Goal: Task Accomplishment & Management: Complete application form

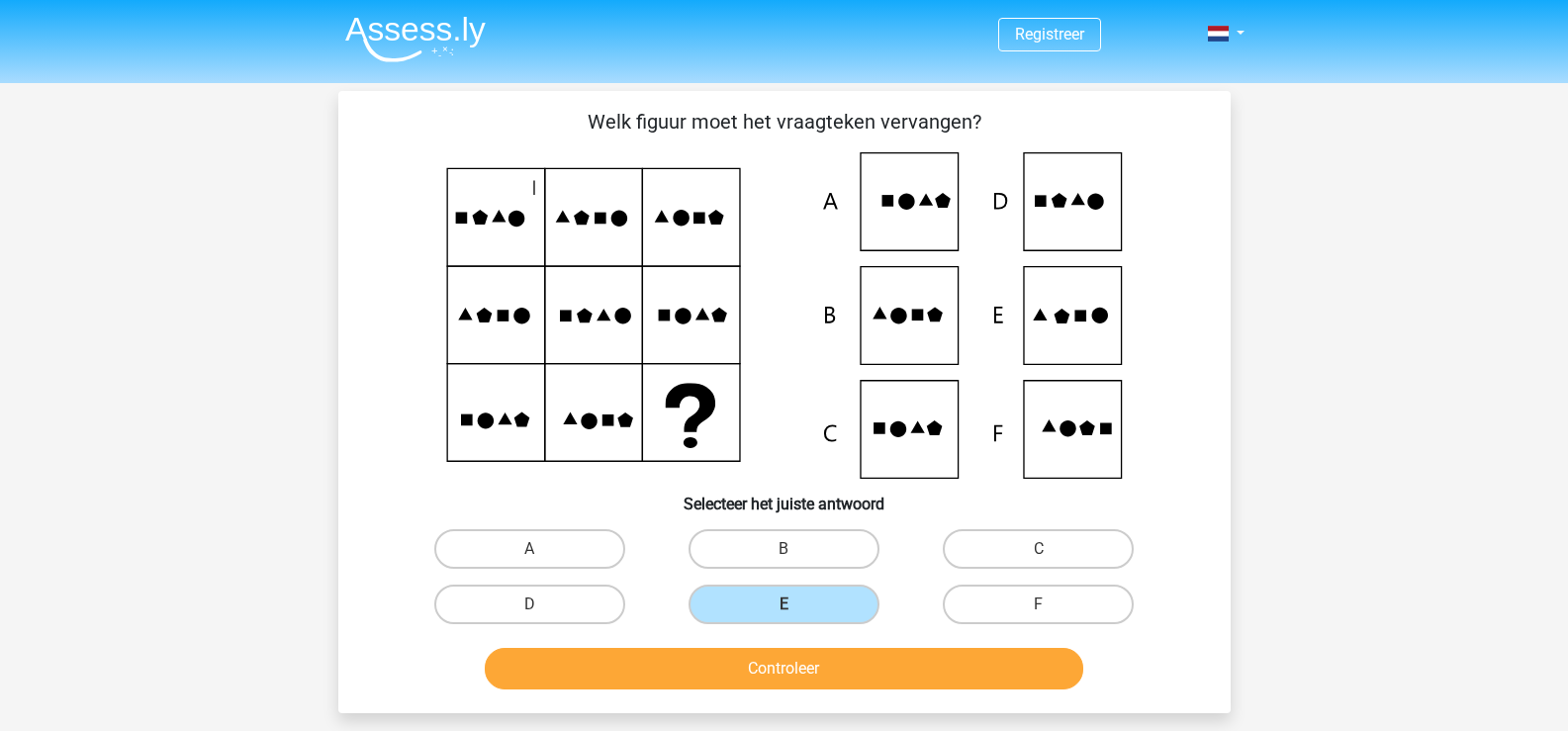
scroll to position [99, 0]
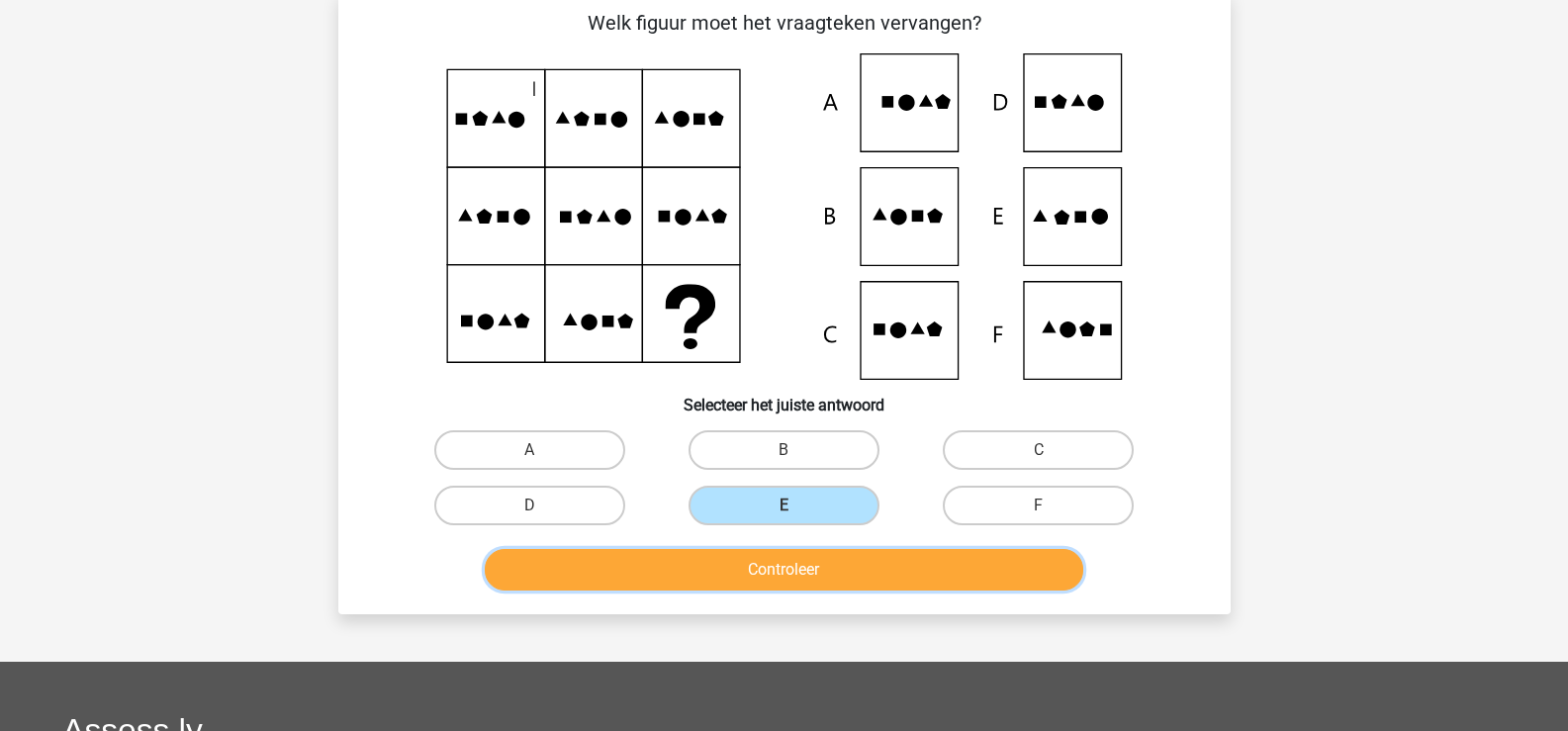
click at [711, 569] on button "Controleer" at bounding box center [784, 570] width 598 height 42
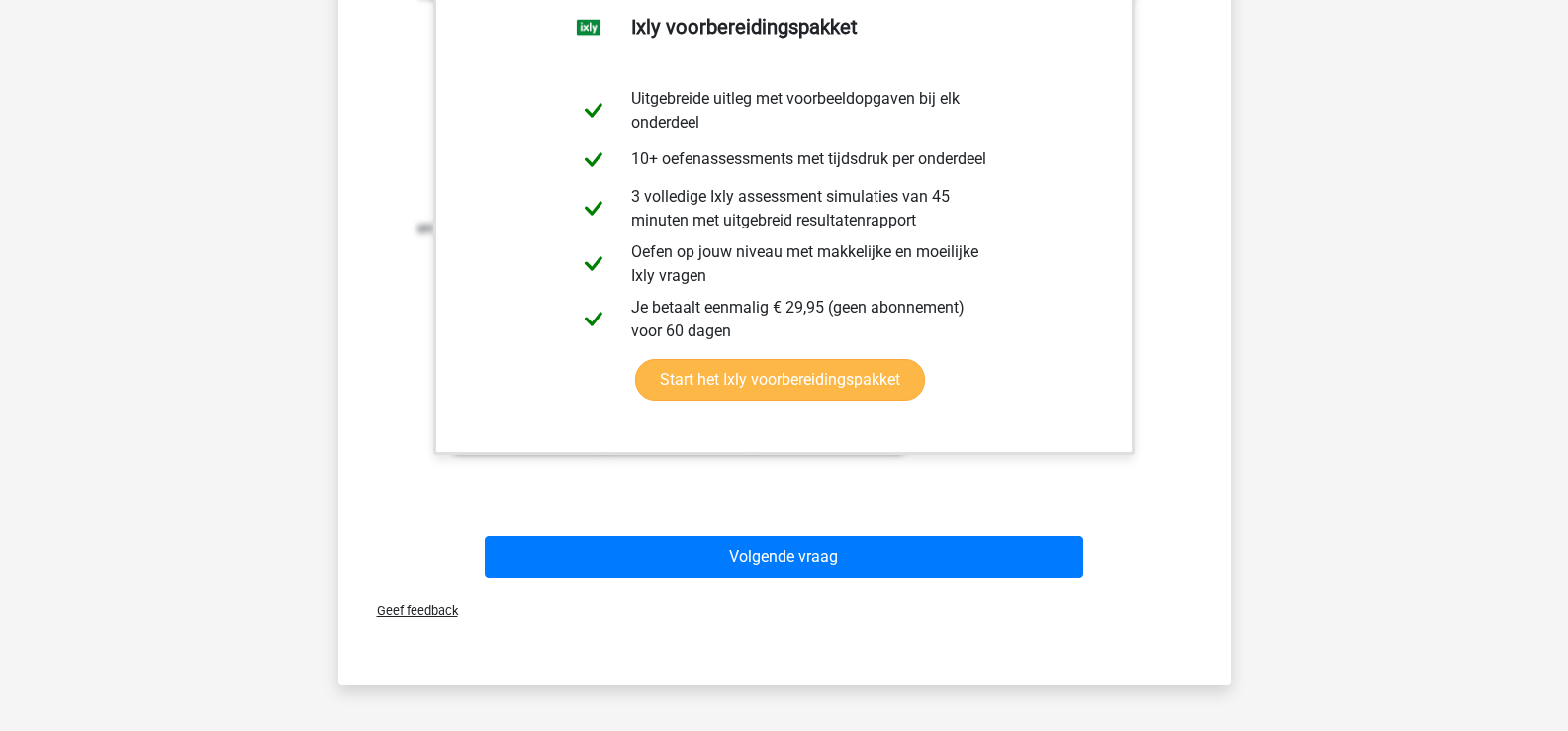
scroll to position [791, 0]
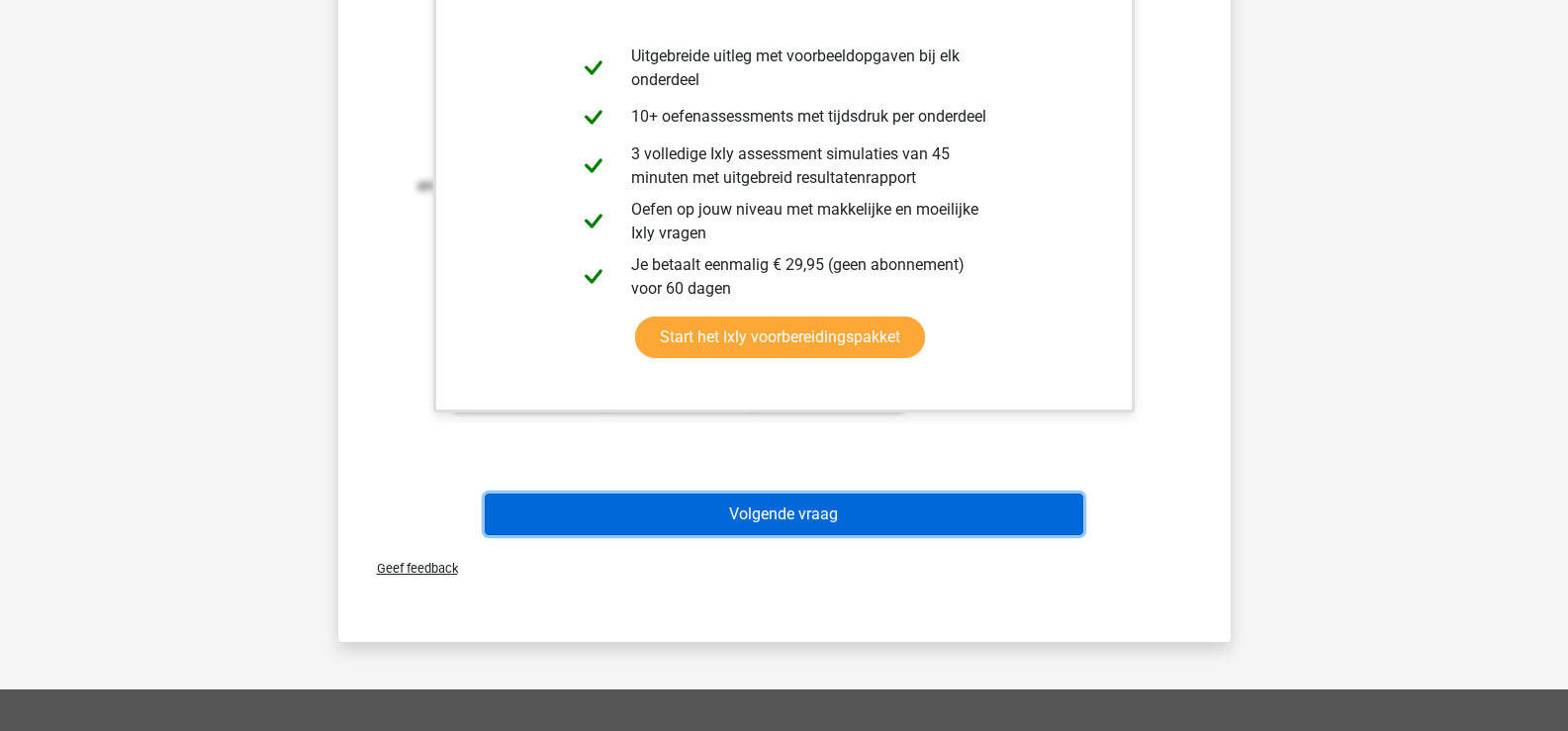
click at [841, 512] on button "Volgende vraag" at bounding box center [784, 514] width 598 height 42
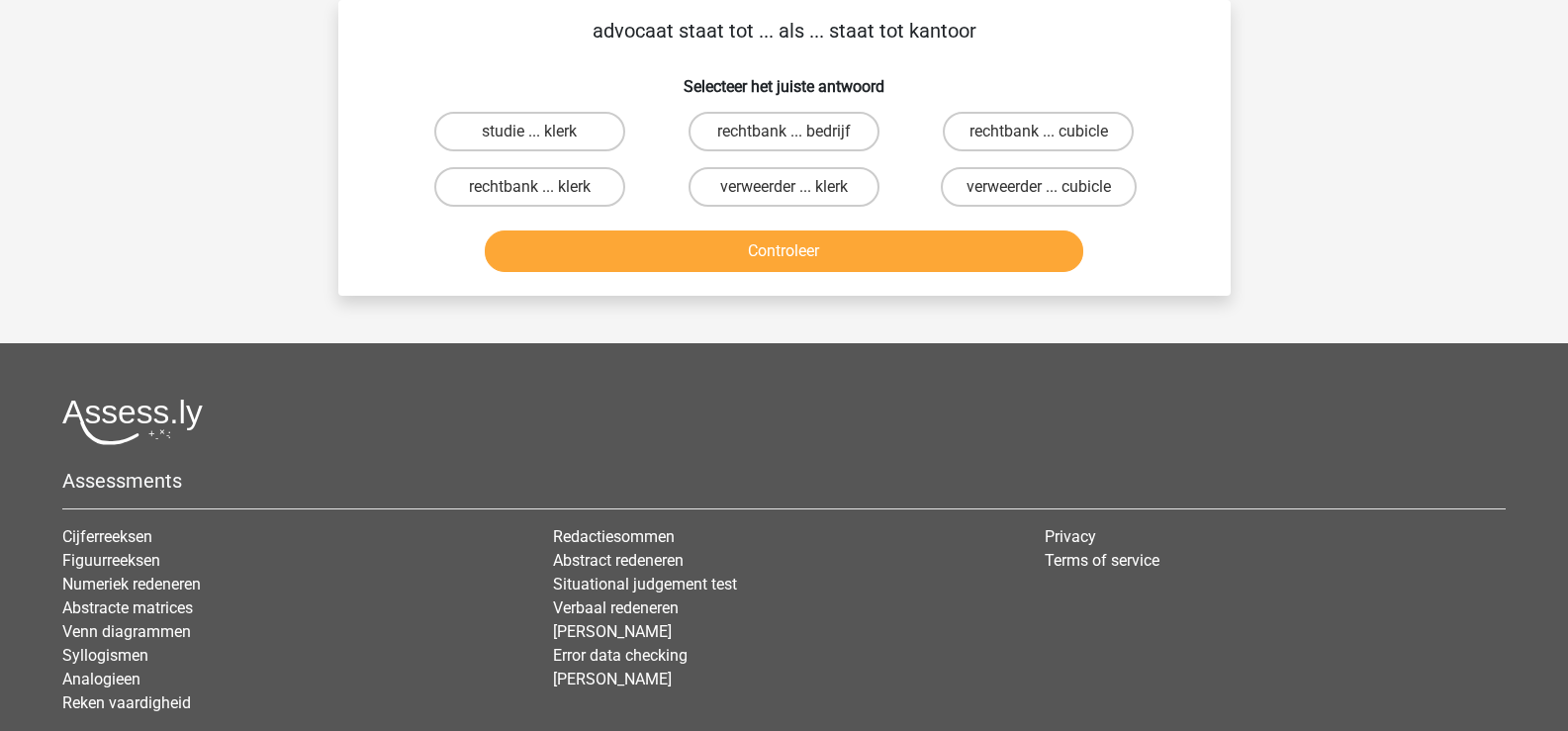
scroll to position [0, 0]
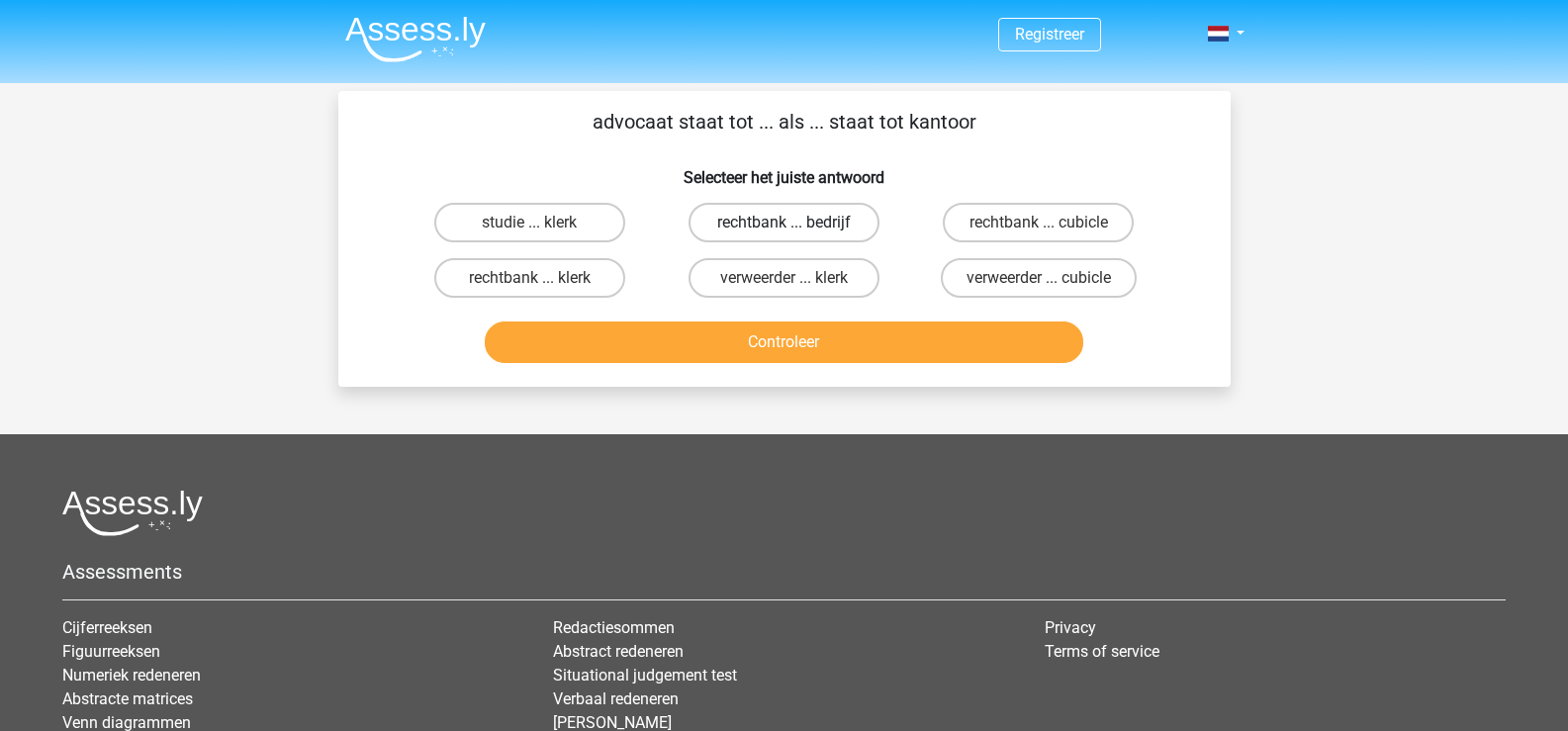
click at [769, 220] on label "rechtbank ... bedrijf" at bounding box center [784, 223] width 191 height 40
click at [784, 223] on input "rechtbank ... bedrijf" at bounding box center [789, 229] width 13 height 13
radio input "true"
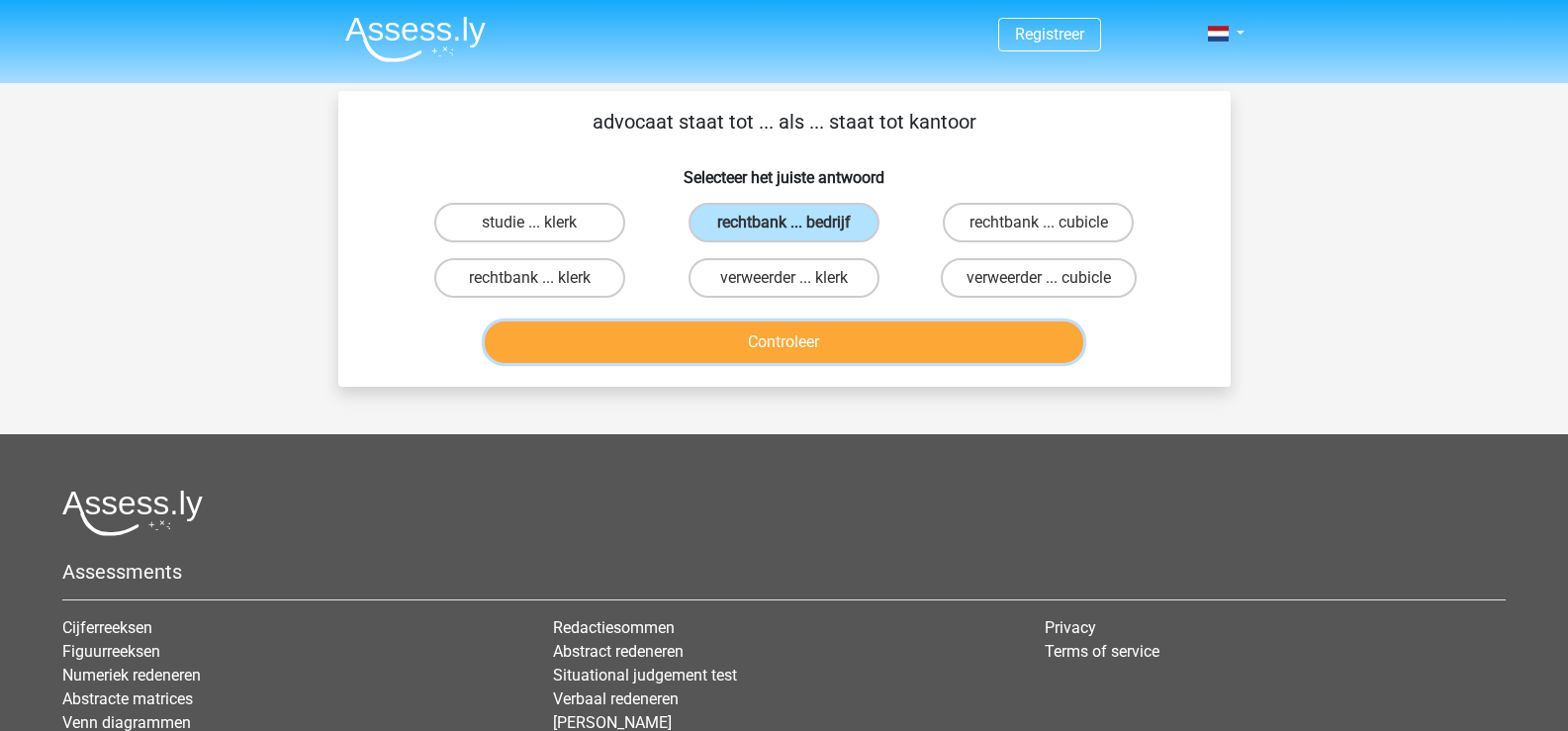
click at [771, 339] on button "Controleer" at bounding box center [784, 343] width 598 height 42
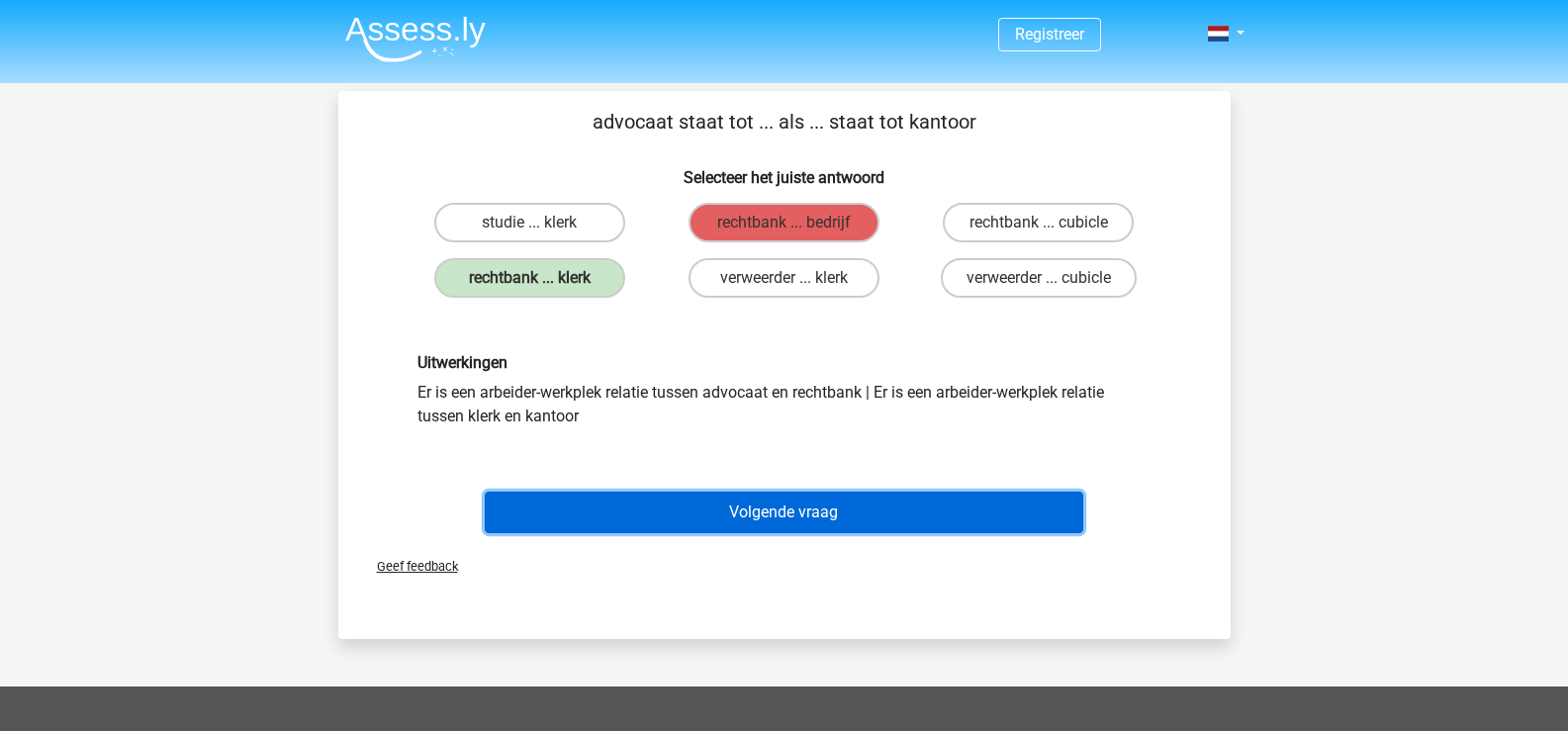
click at [715, 509] on button "Volgende vraag" at bounding box center [784, 512] width 598 height 42
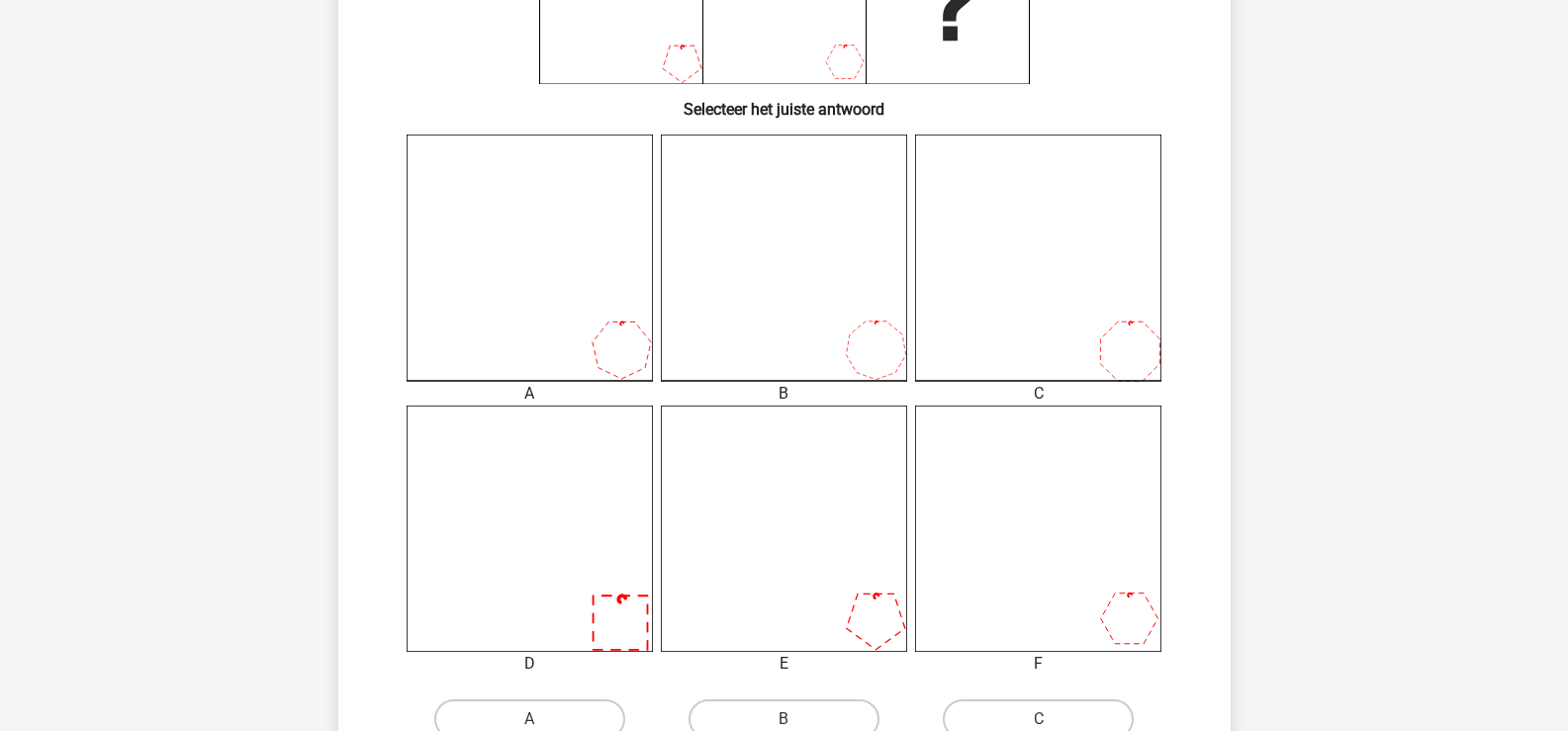
scroll to position [395, 0]
click at [1118, 336] on icon at bounding box center [1038, 257] width 247 height 247
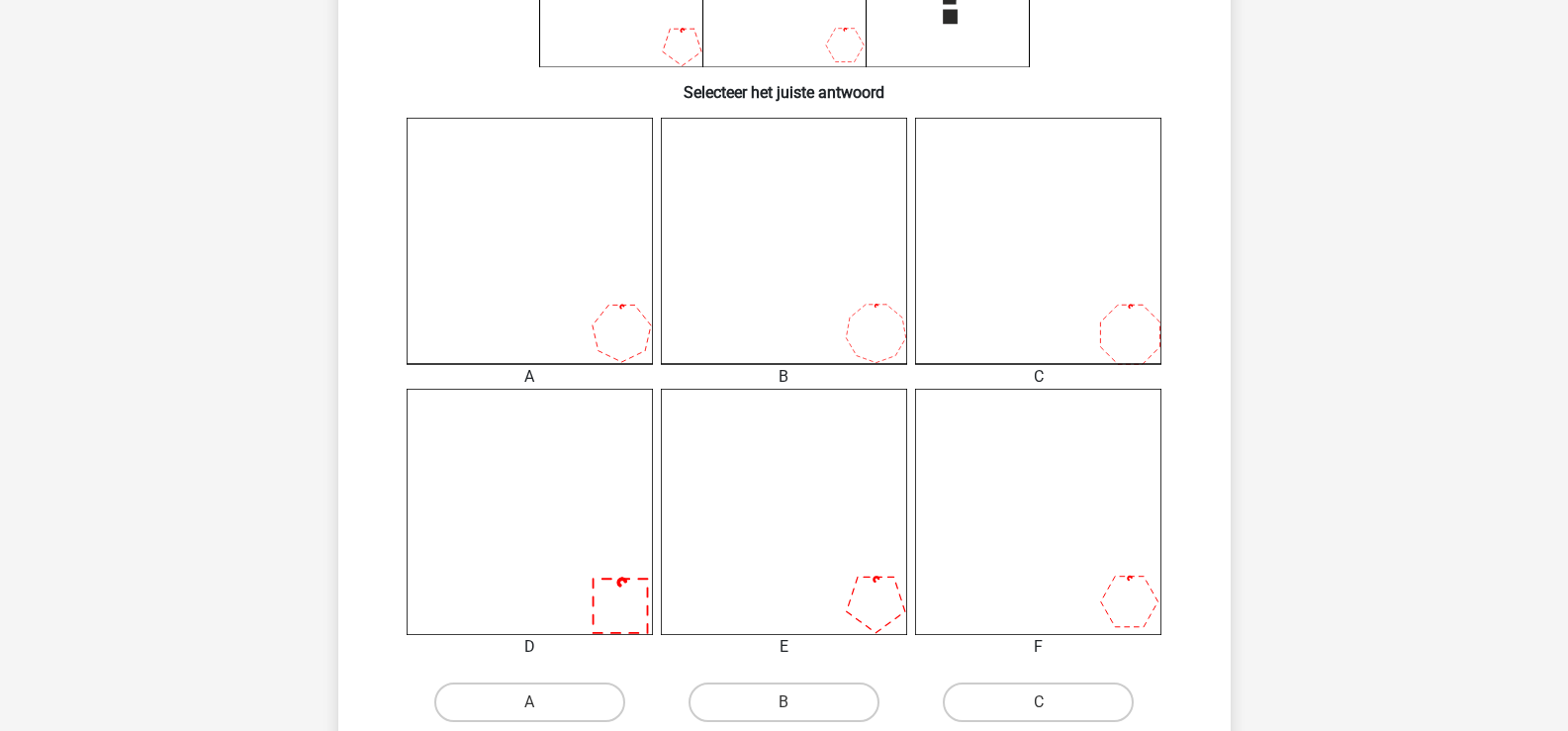
scroll to position [791, 0]
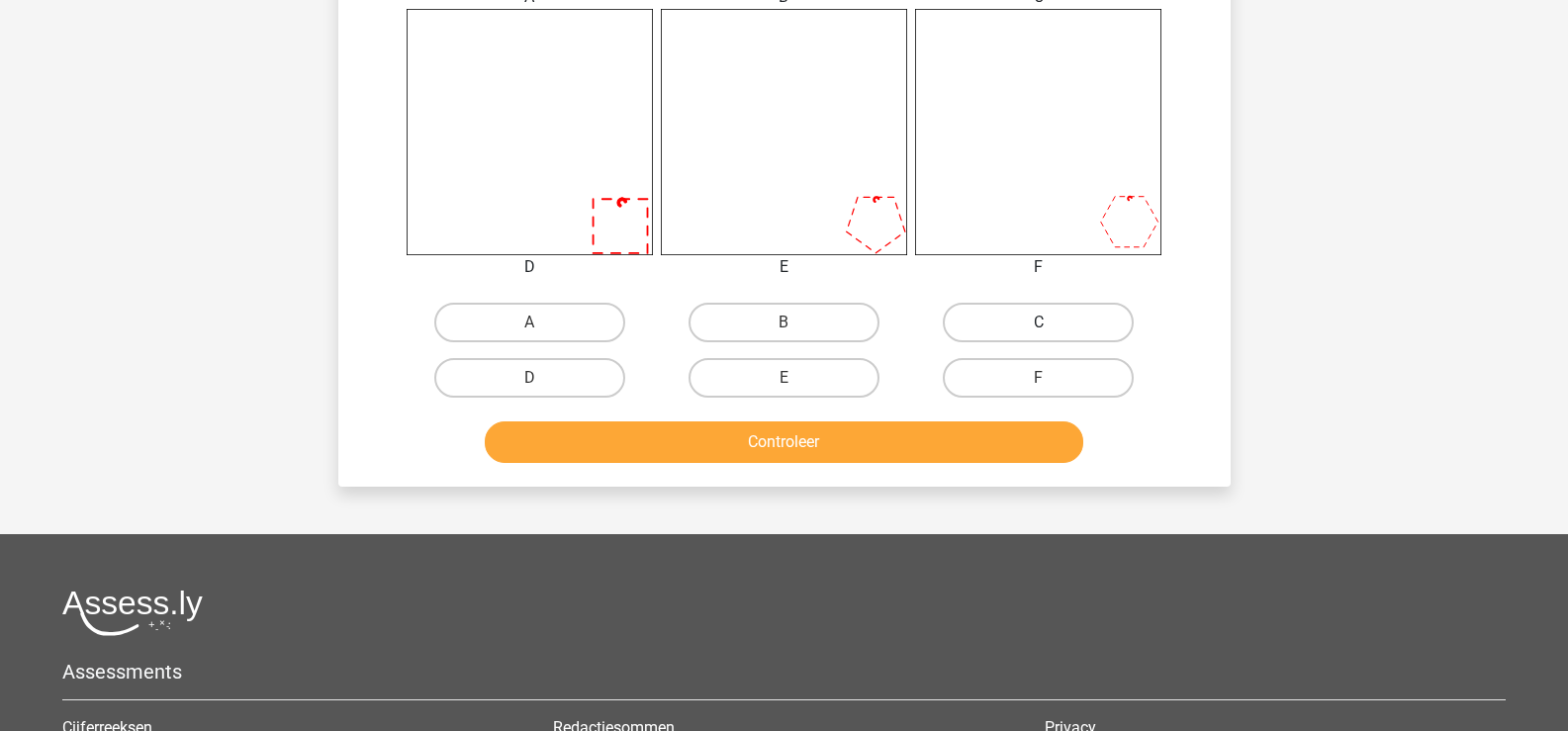
click at [1013, 314] on label "C" at bounding box center [1038, 323] width 191 height 40
click at [1038, 323] on input "C" at bounding box center [1044, 329] width 13 height 13
radio input "true"
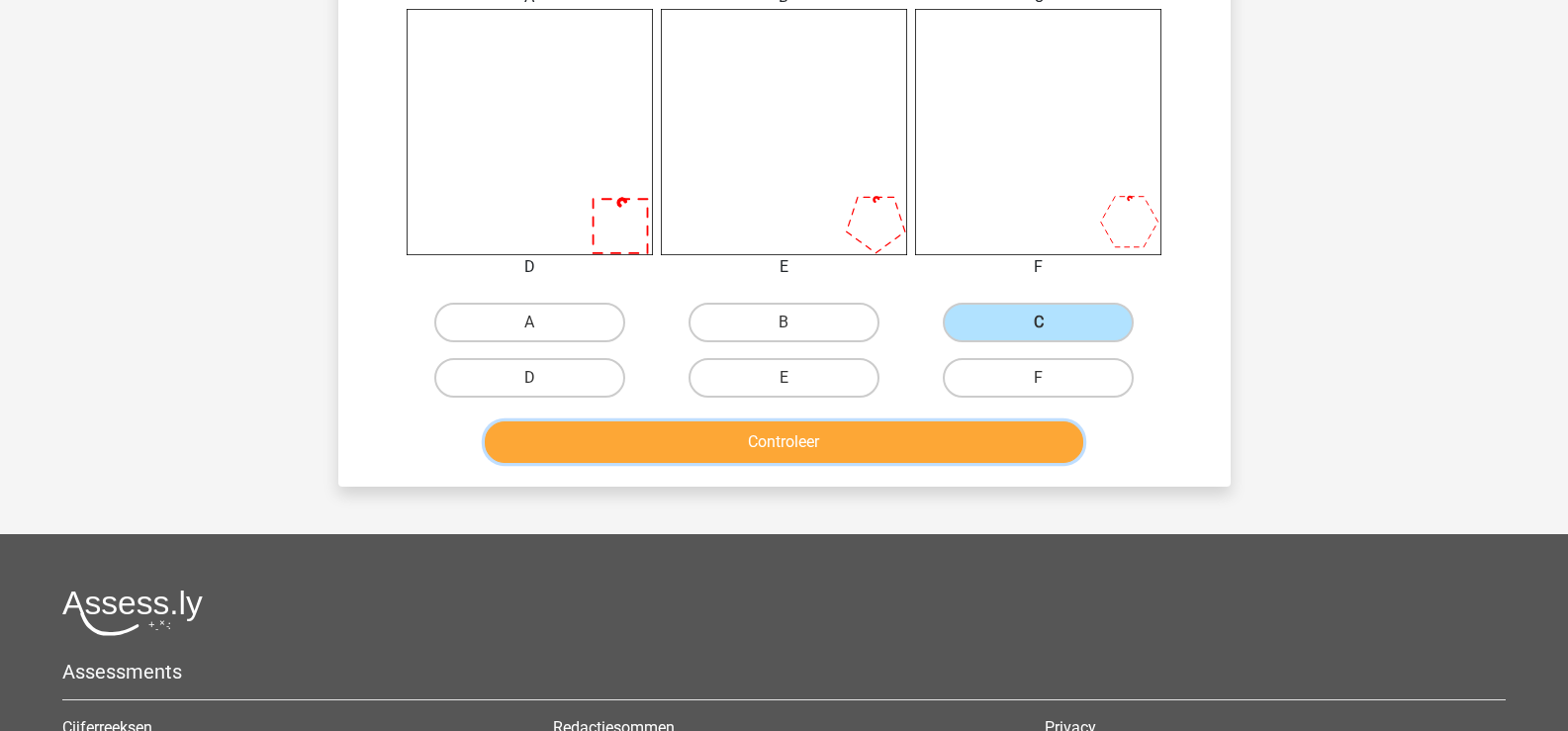
click at [842, 452] on button "Controleer" at bounding box center [784, 442] width 598 height 42
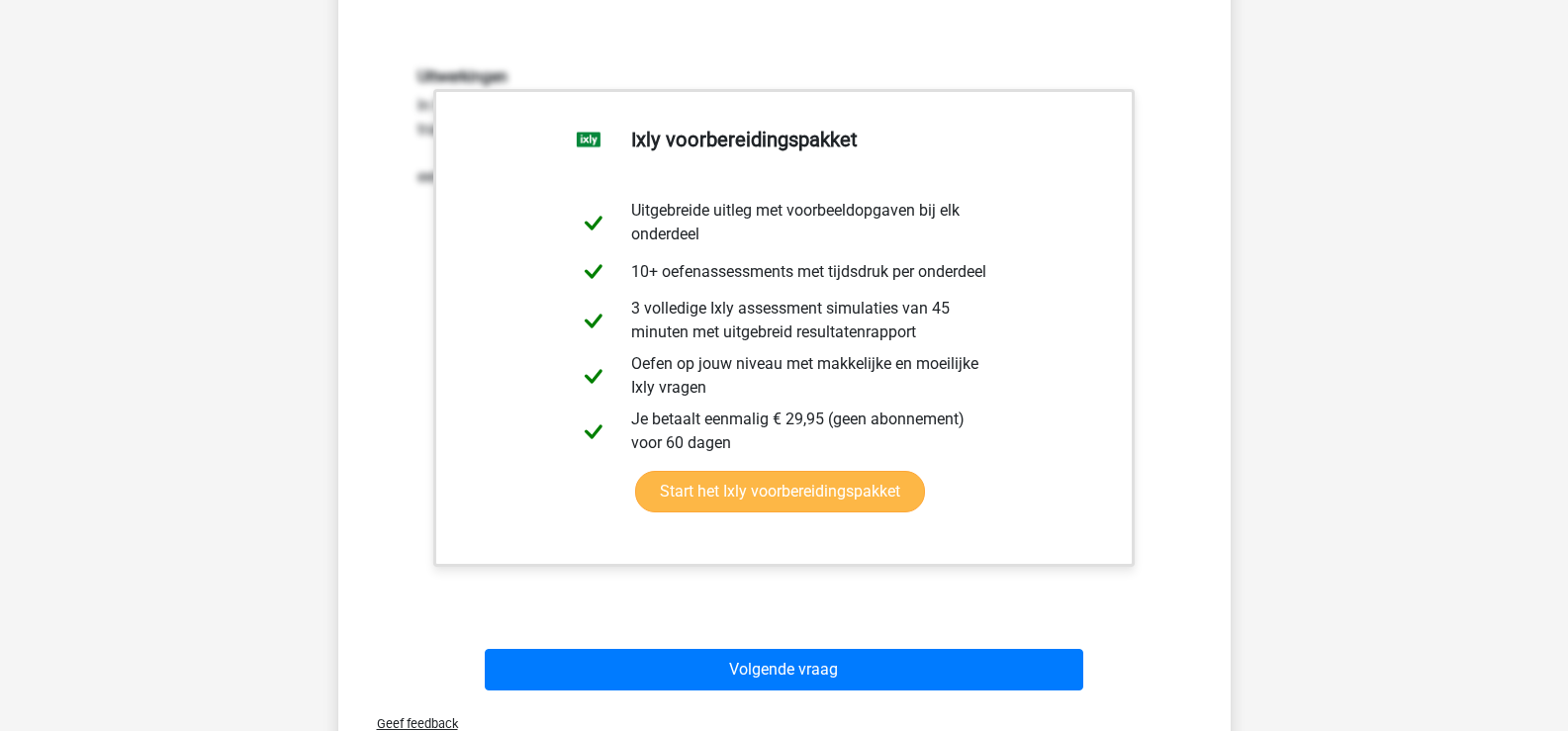
scroll to position [1286, 0]
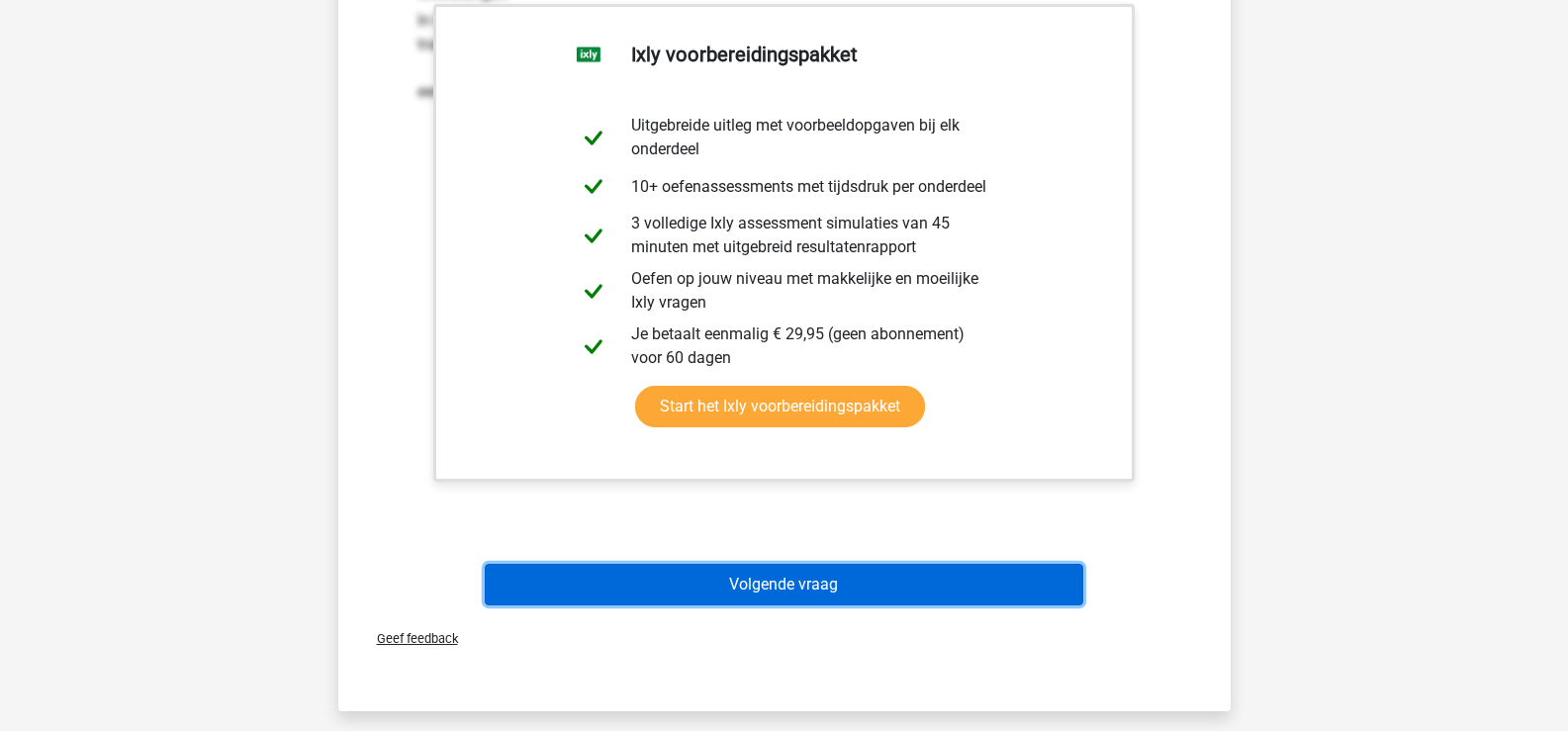
click at [861, 583] on button "Volgende vraag" at bounding box center [784, 584] width 598 height 42
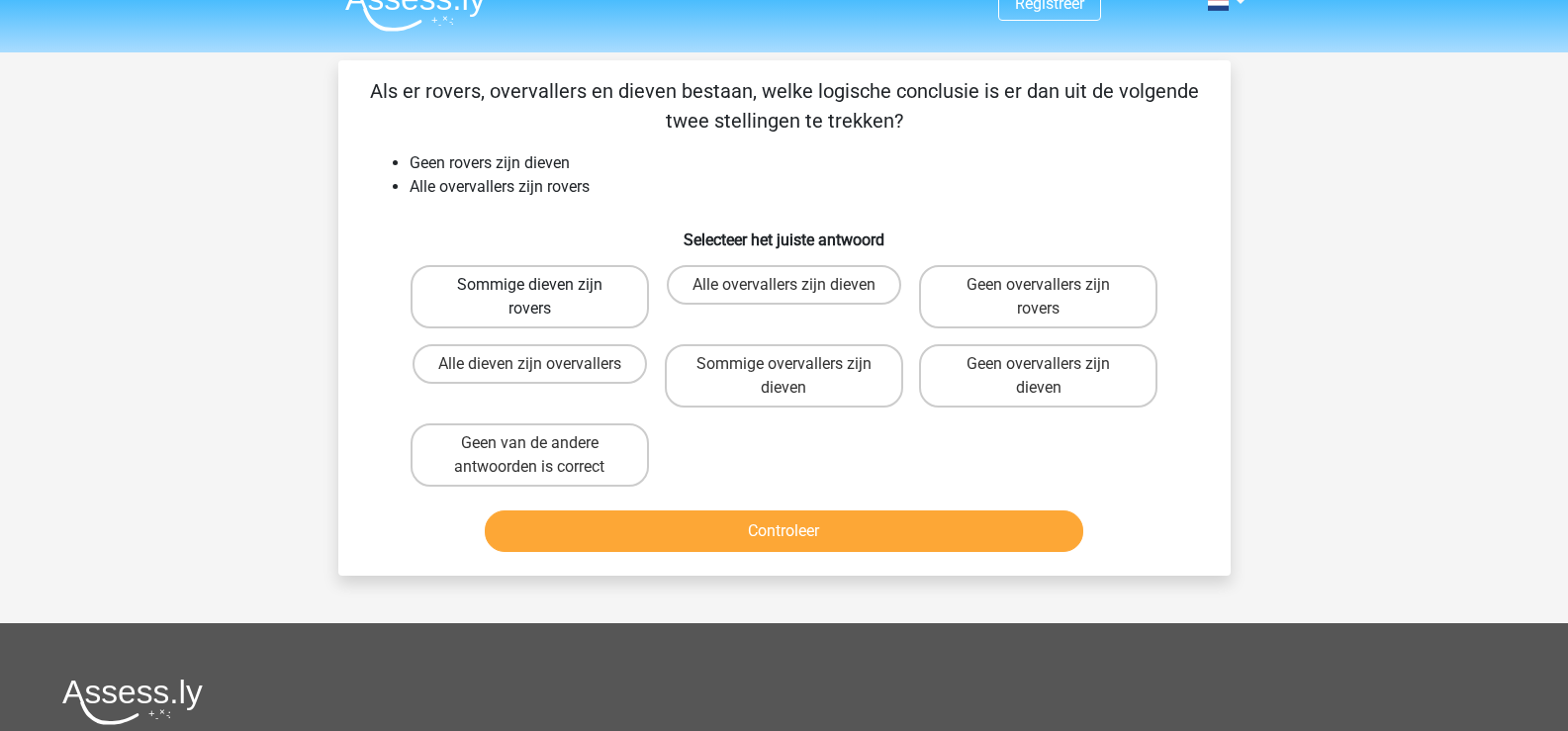
scroll to position [0, 0]
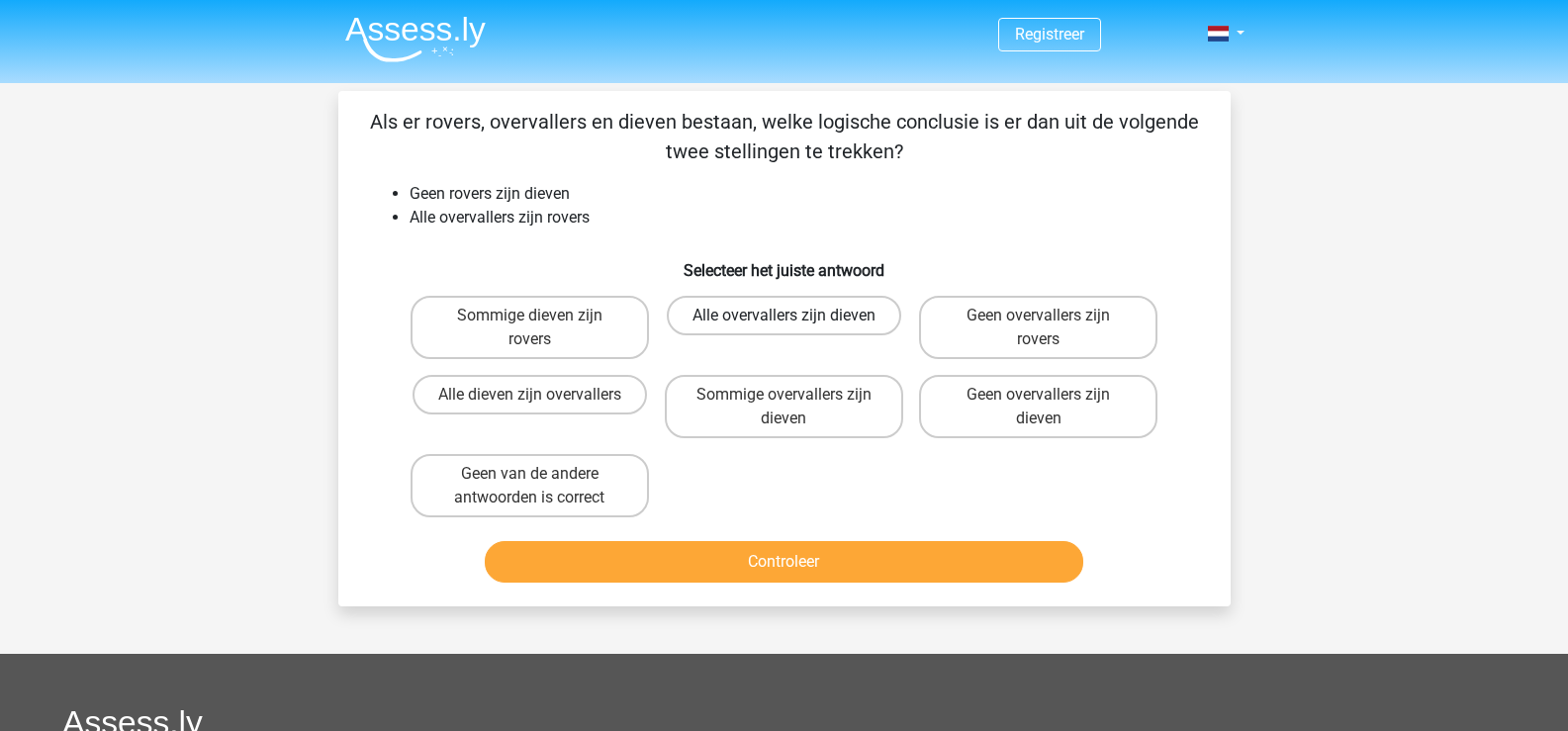
click at [783, 318] on label "Alle overvallers zijn dieven" at bounding box center [784, 316] width 235 height 40
click at [784, 318] on input "Alle overvallers zijn dieven" at bounding box center [789, 322] width 13 height 13
radio input "true"
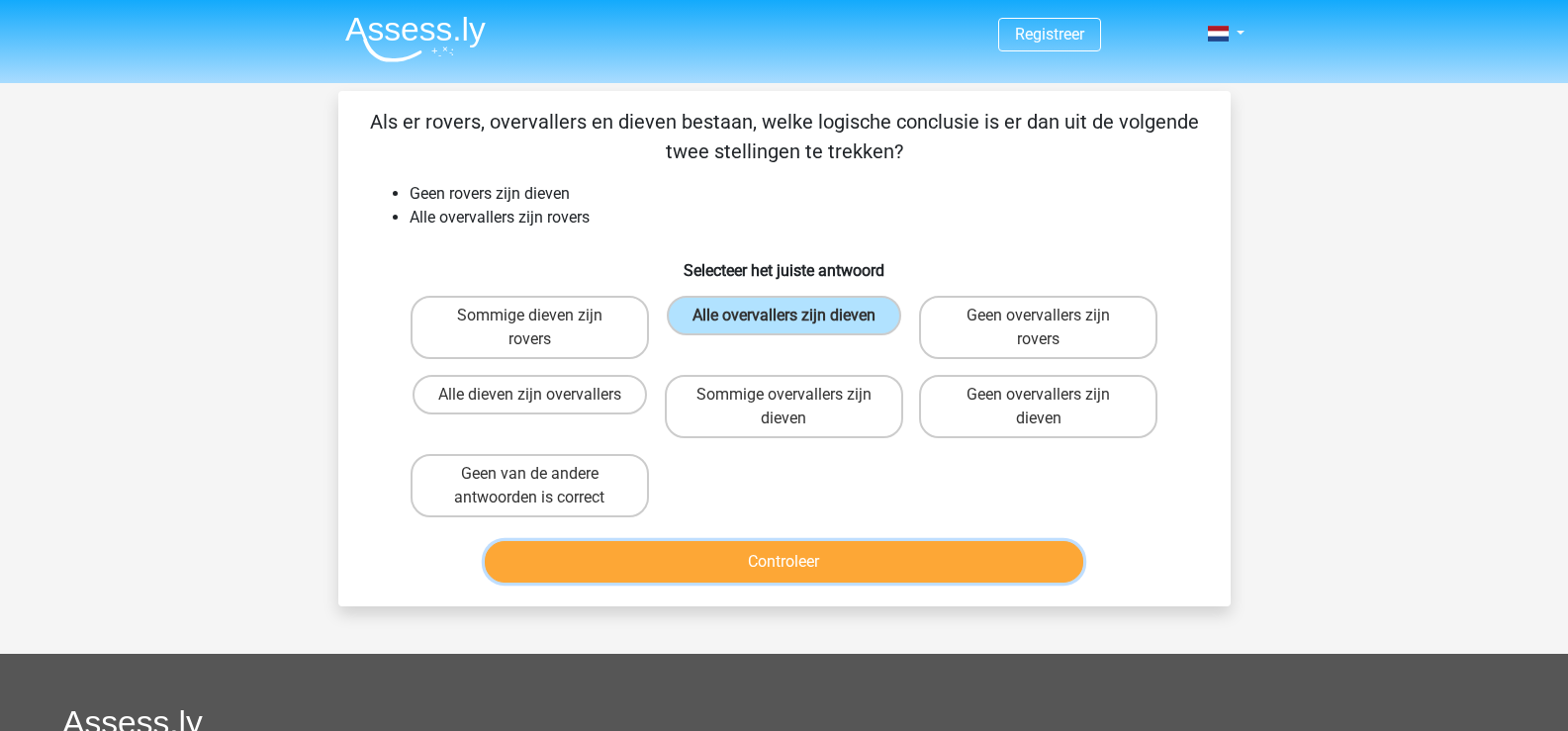
click at [789, 555] on button "Controleer" at bounding box center [784, 562] width 598 height 42
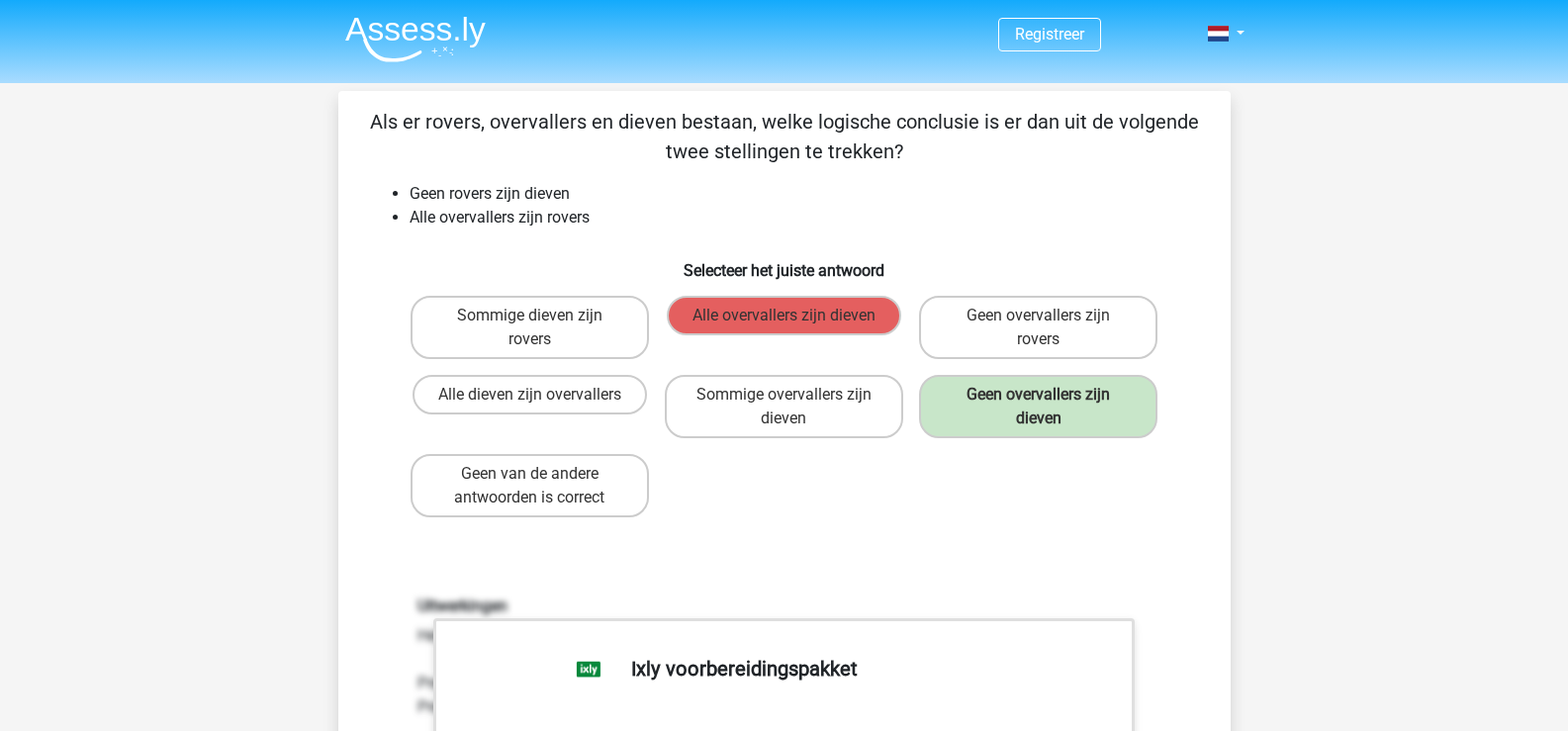
drag, startPoint x: 377, startPoint y: 119, endPoint x: 837, endPoint y: 138, distance: 460.4
click at [907, 148] on p "Als er rovers, overvallers en dieven bestaan, welke logische conclusie is er da…" at bounding box center [784, 137] width 829 height 59
copy p "Als er rovers, overvallers en dieven bestaan, welke logische conclusie is er da…"
drag, startPoint x: 411, startPoint y: 190, endPoint x: 595, endPoint y: 218, distance: 186.1
click at [595, 218] on ul "Geen rovers zijn dieven Alle overvallers zijn rovers" at bounding box center [784, 206] width 829 height 48
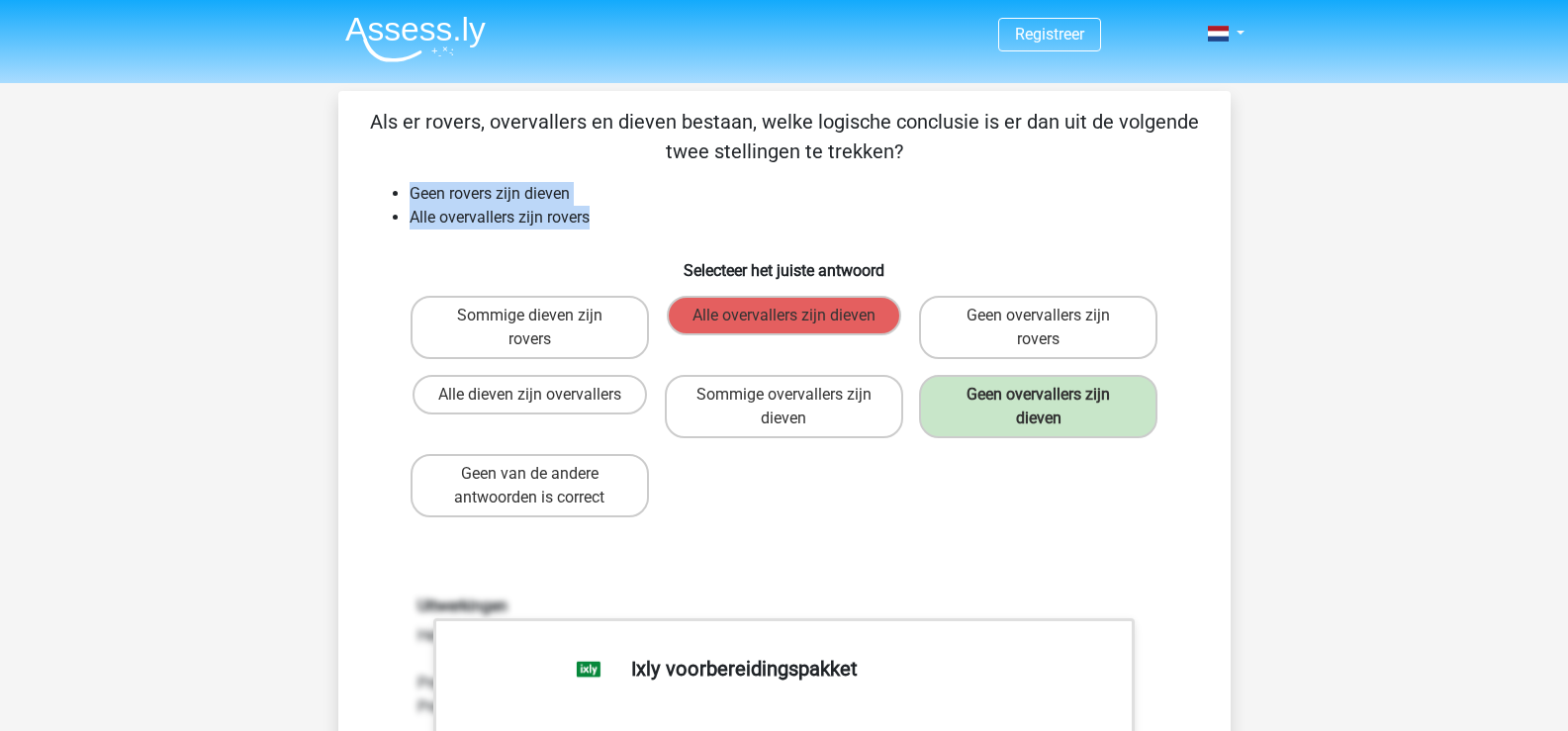
copy ul "Geen rovers zijn dieven Alle overvallers zijn rovers"
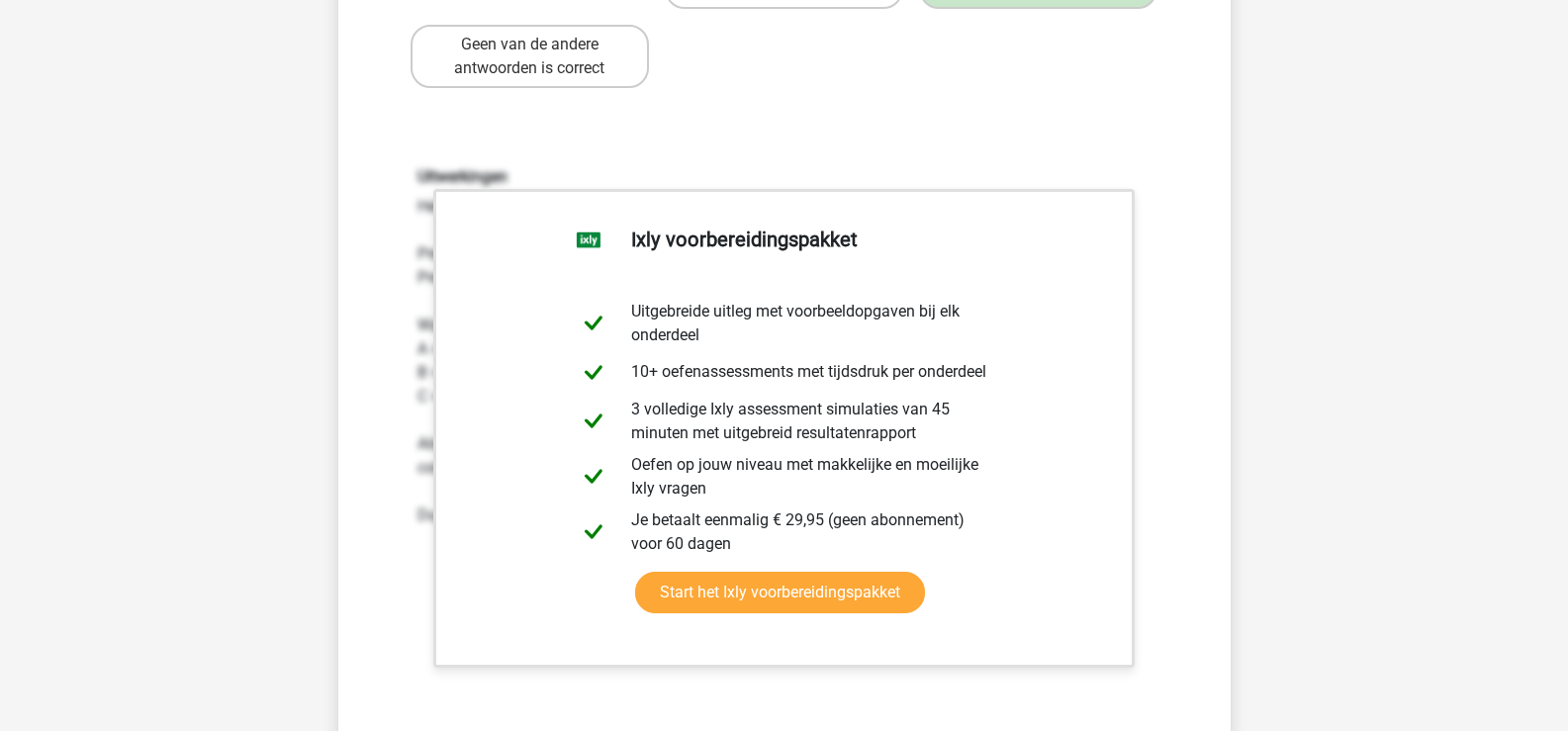
scroll to position [593, 0]
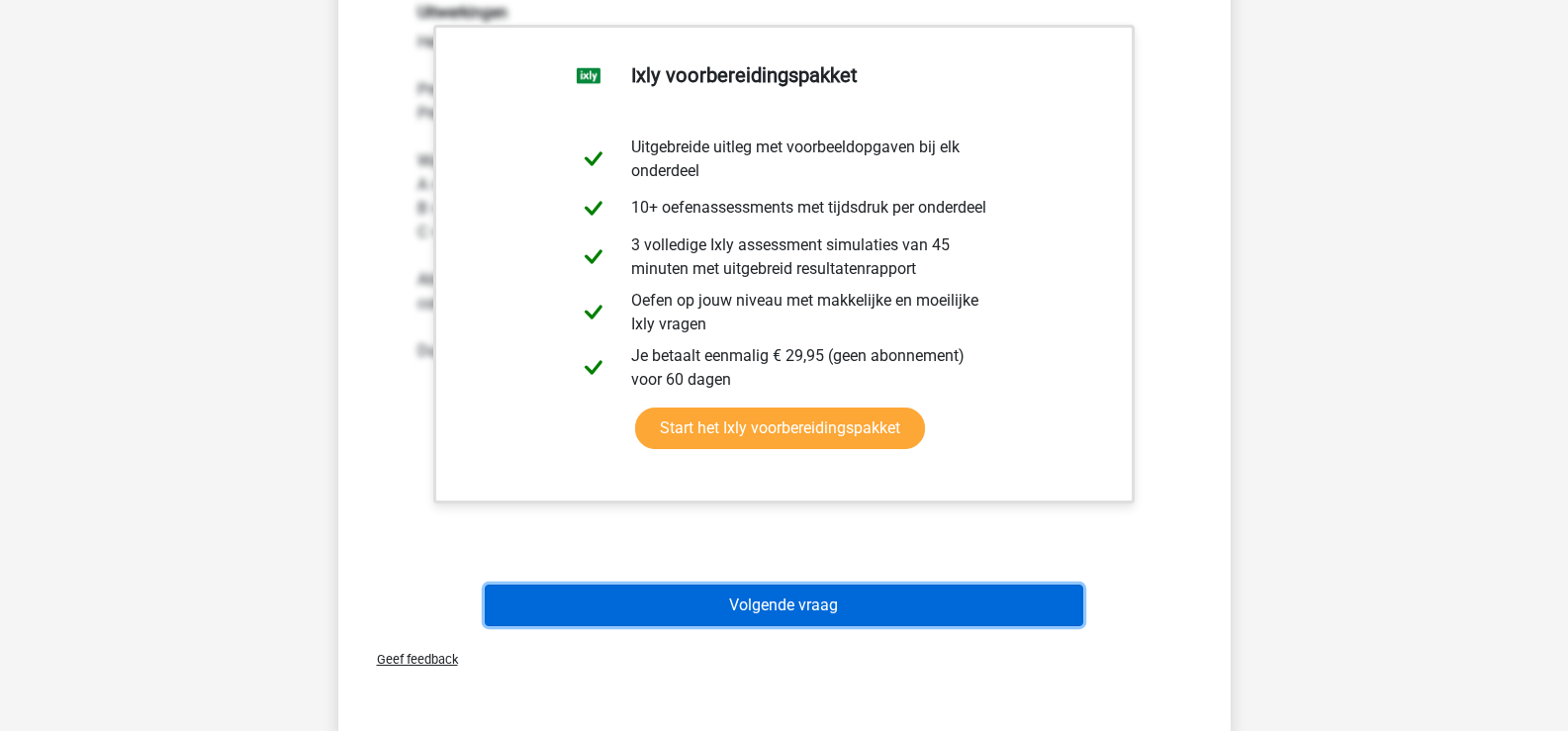
click at [779, 601] on button "Volgende vraag" at bounding box center [784, 605] width 598 height 42
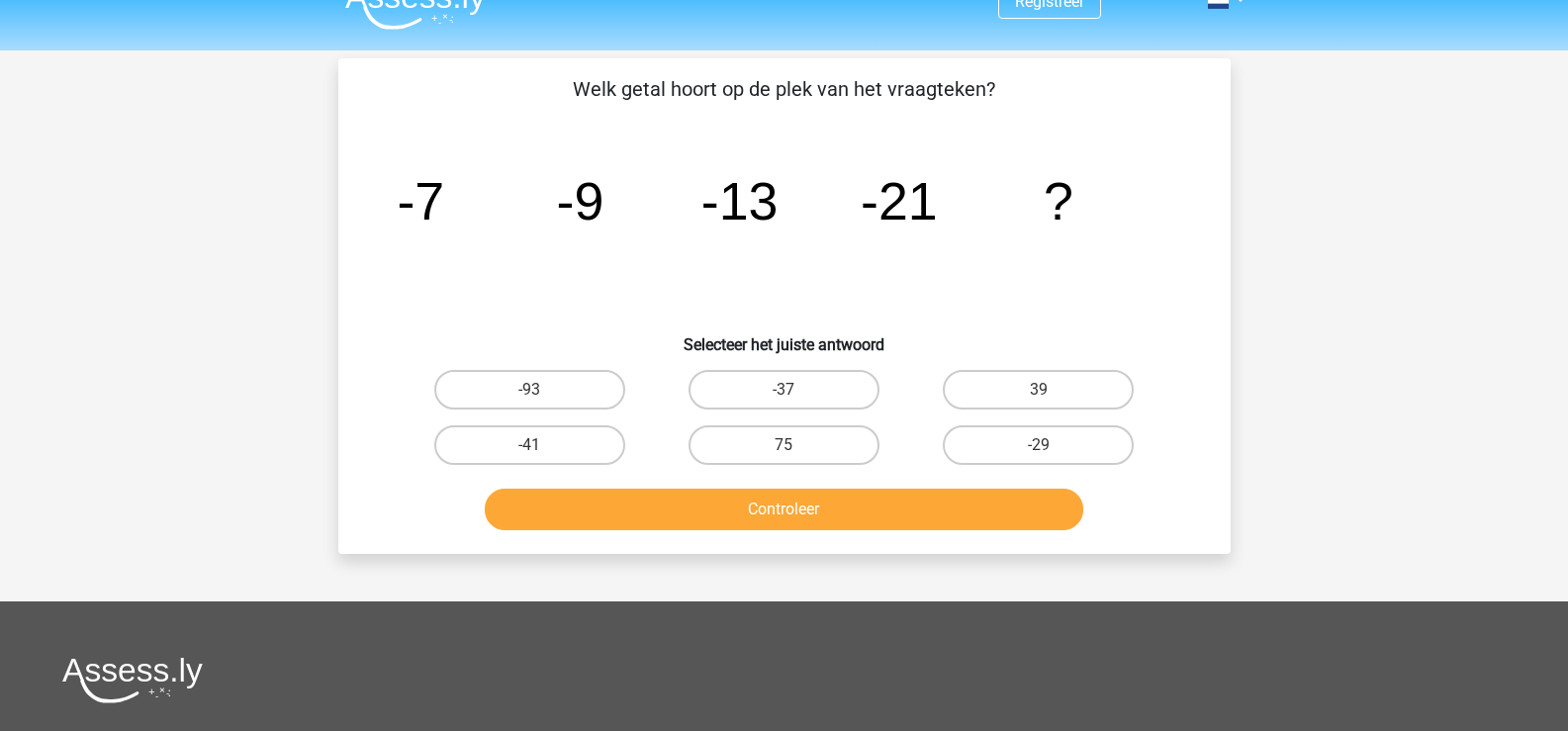
scroll to position [0, 0]
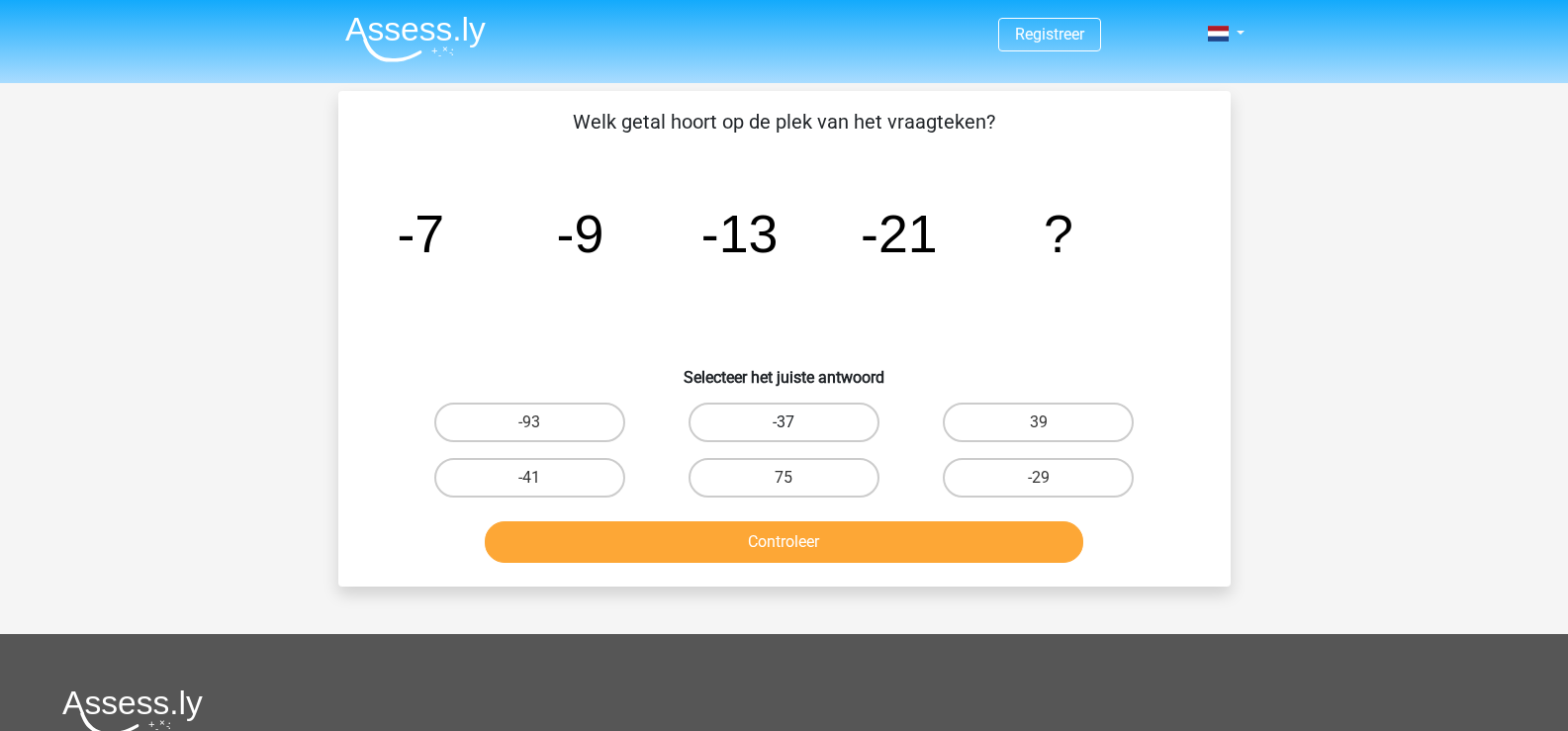
click at [806, 426] on label "-37" at bounding box center [784, 422] width 191 height 40
click at [796, 426] on input "-37" at bounding box center [789, 428] width 13 height 13
radio input "true"
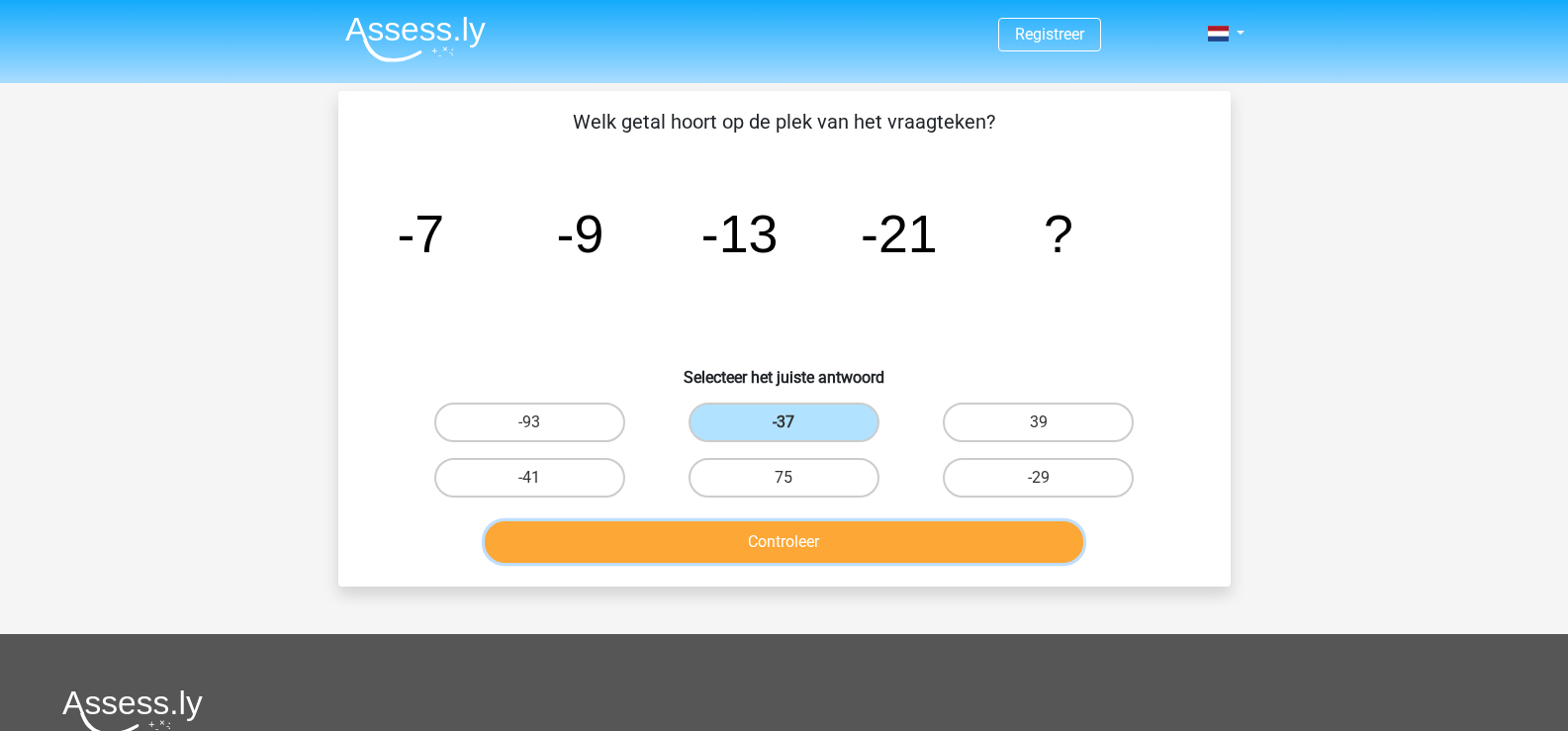
click at [793, 547] on button "Controleer" at bounding box center [784, 542] width 598 height 42
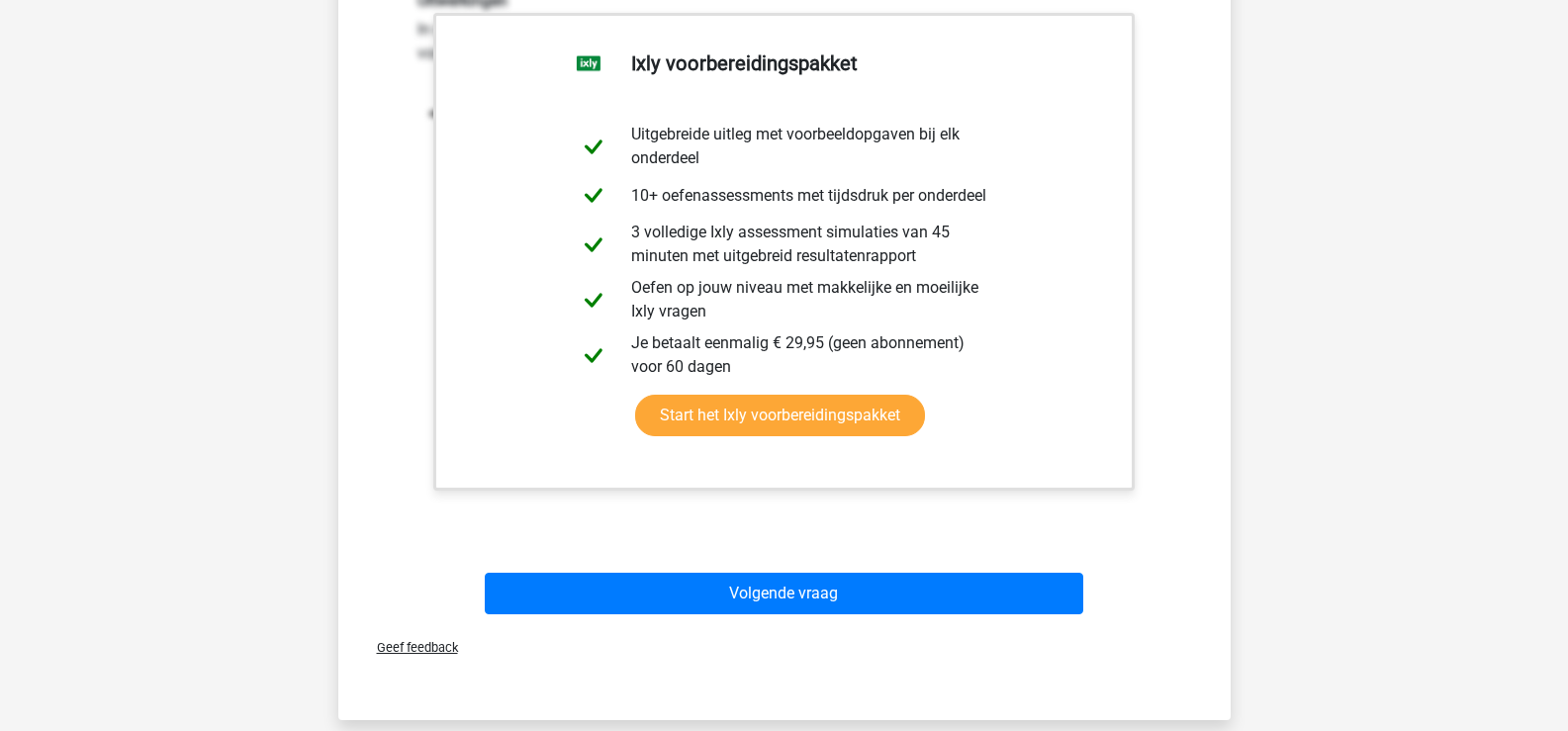
scroll to position [593, 0]
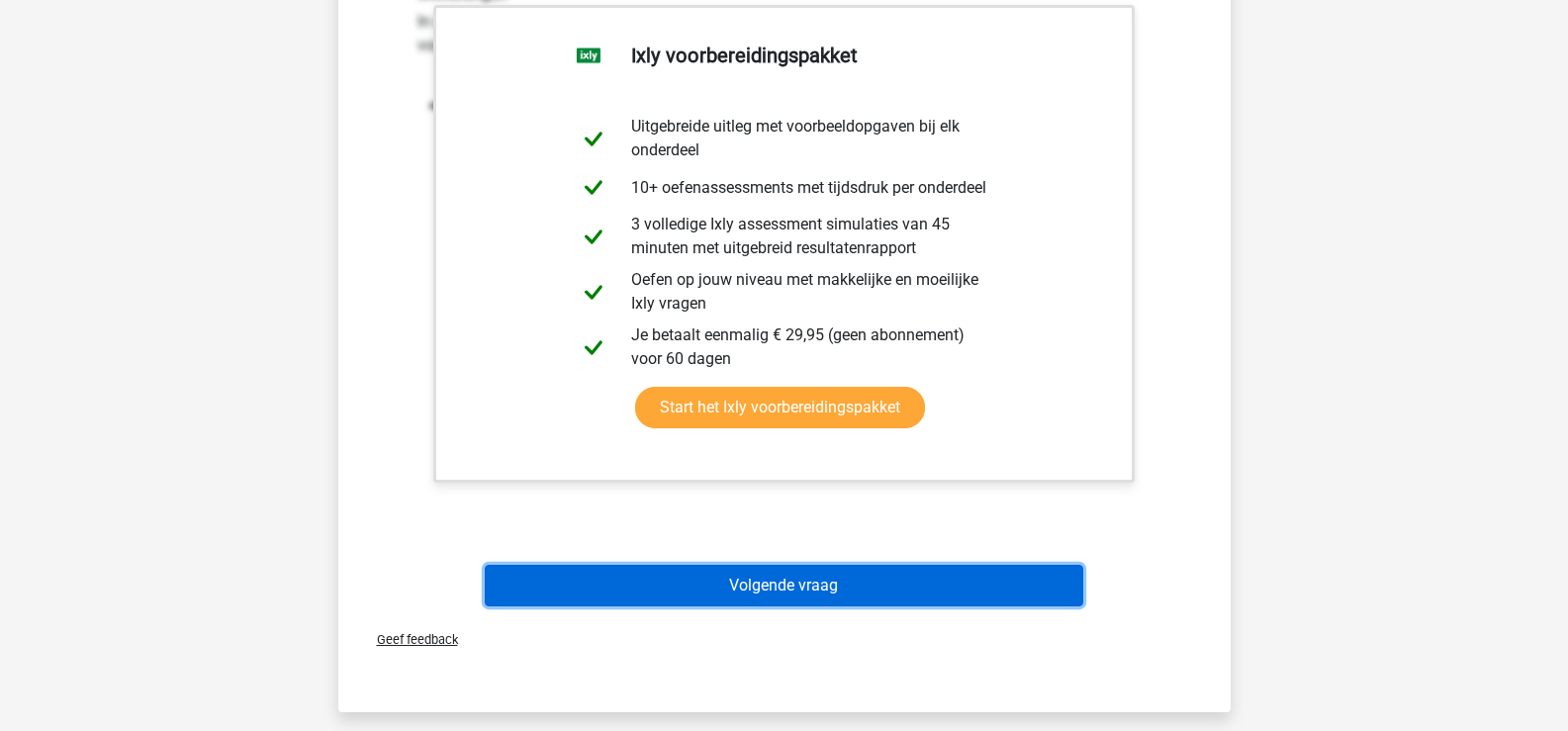
click at [706, 592] on button "Volgende vraag" at bounding box center [784, 585] width 598 height 42
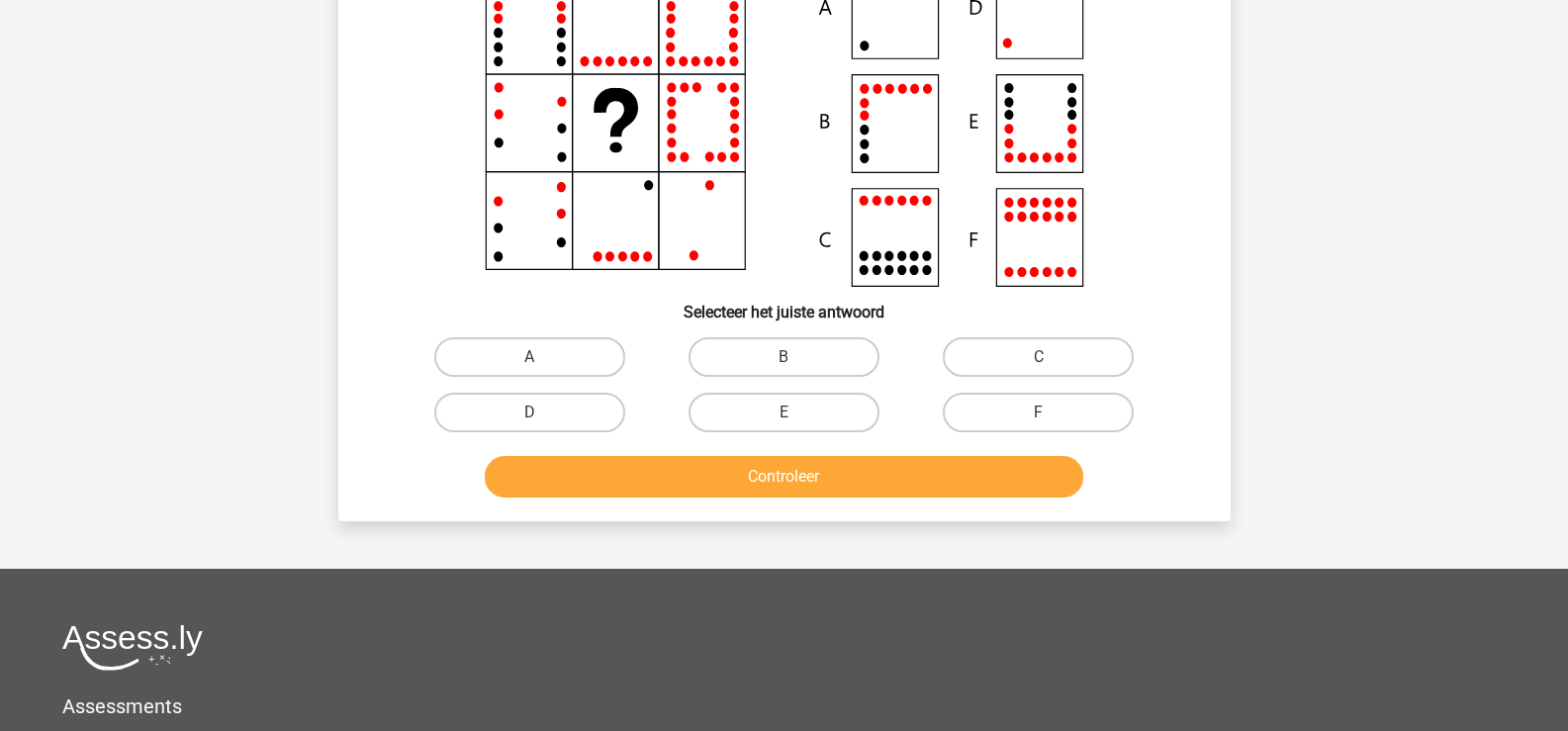
scroll to position [91, 0]
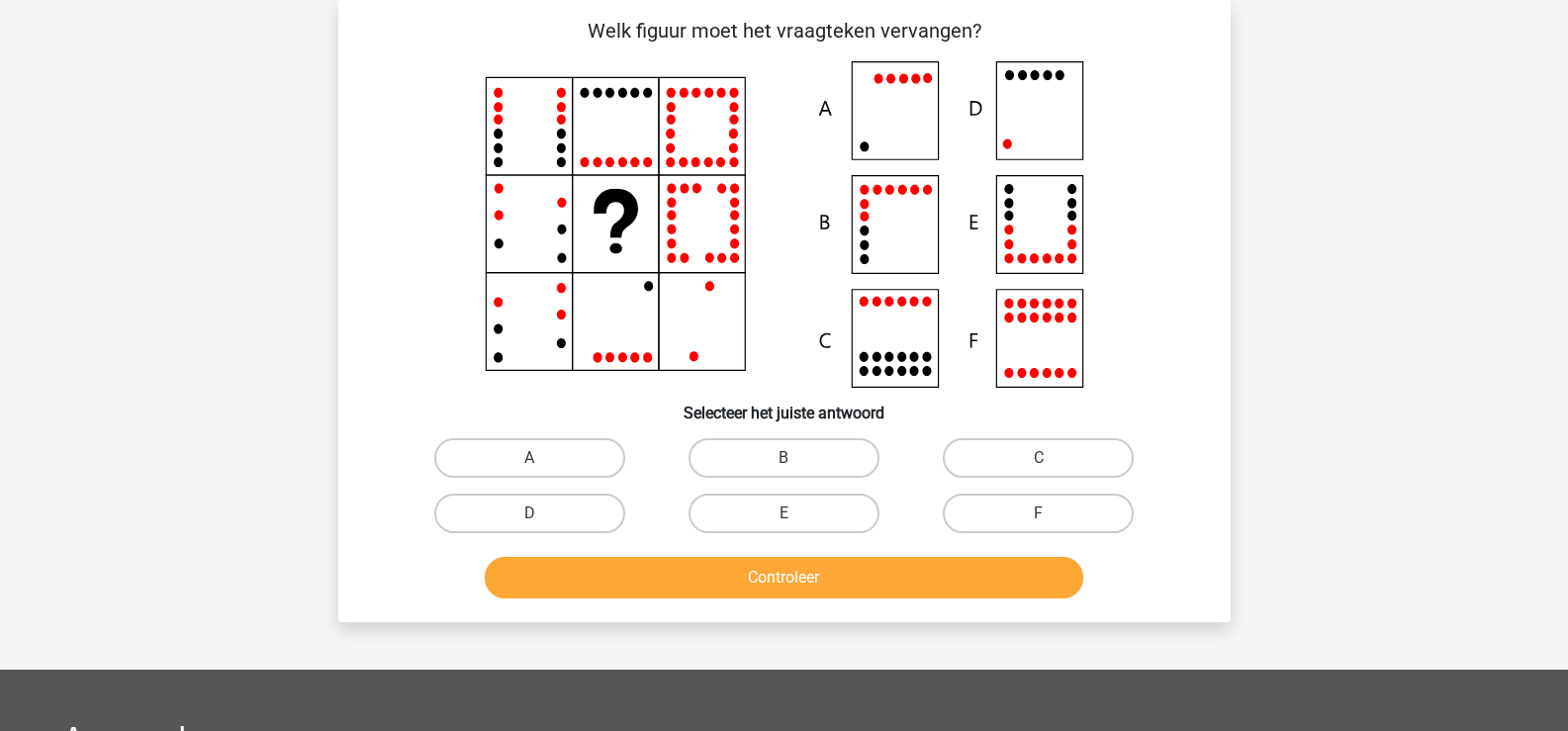
click at [887, 106] on icon at bounding box center [784, 225] width 797 height 327
click at [572, 444] on label "A" at bounding box center [529, 458] width 191 height 40
click at [542, 458] on input "A" at bounding box center [535, 464] width 13 height 13
radio input "true"
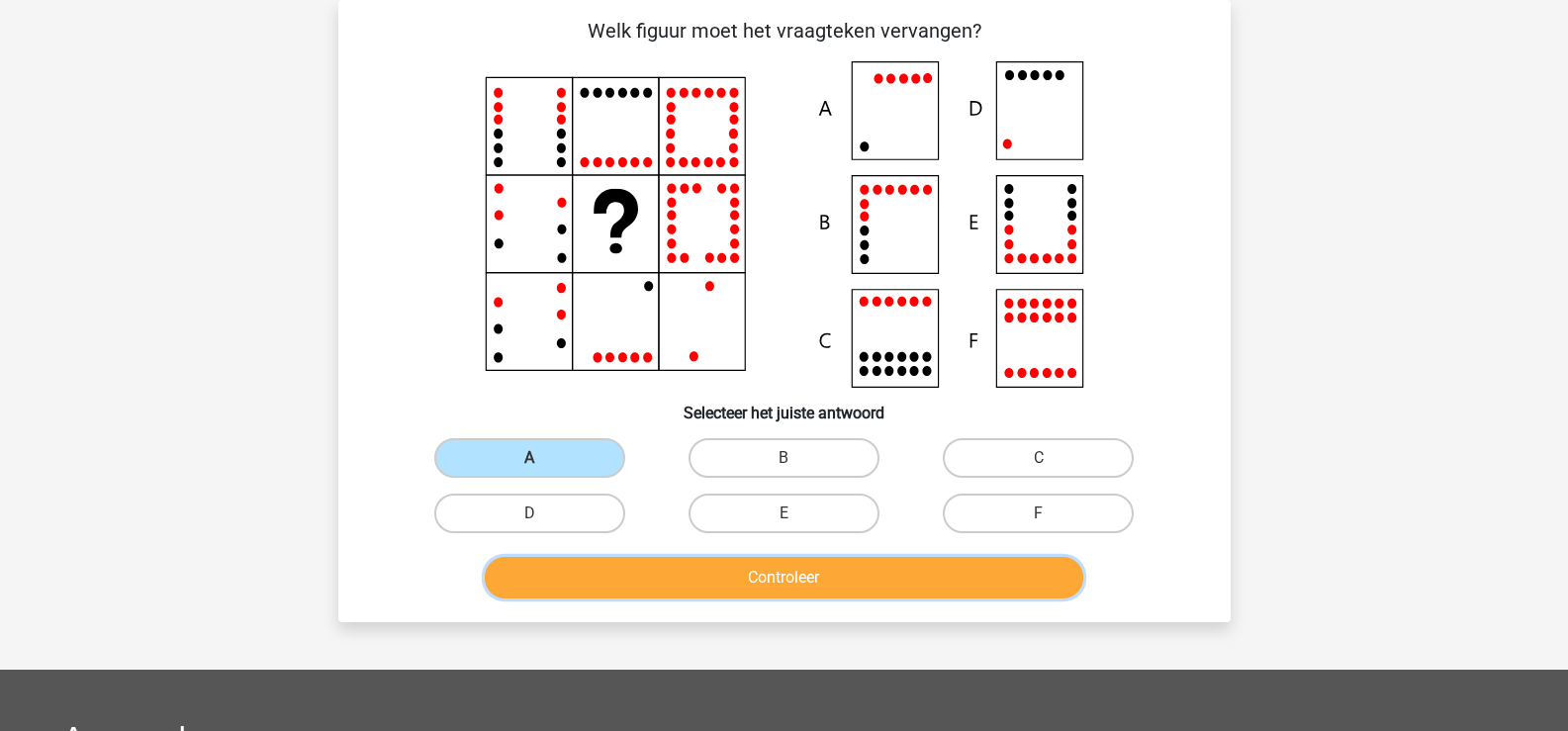
click at [773, 572] on button "Controleer" at bounding box center [784, 577] width 598 height 42
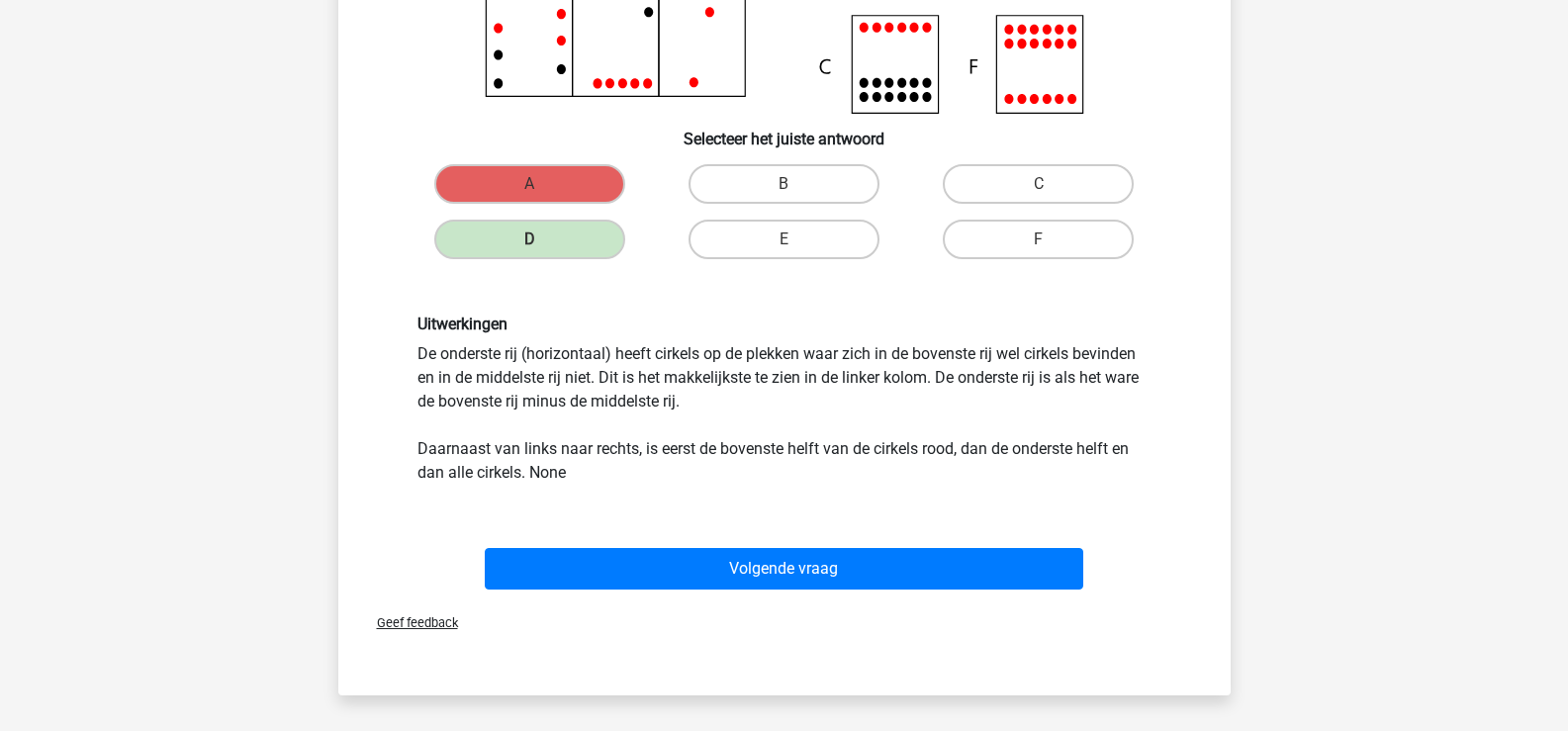
scroll to position [395, 0]
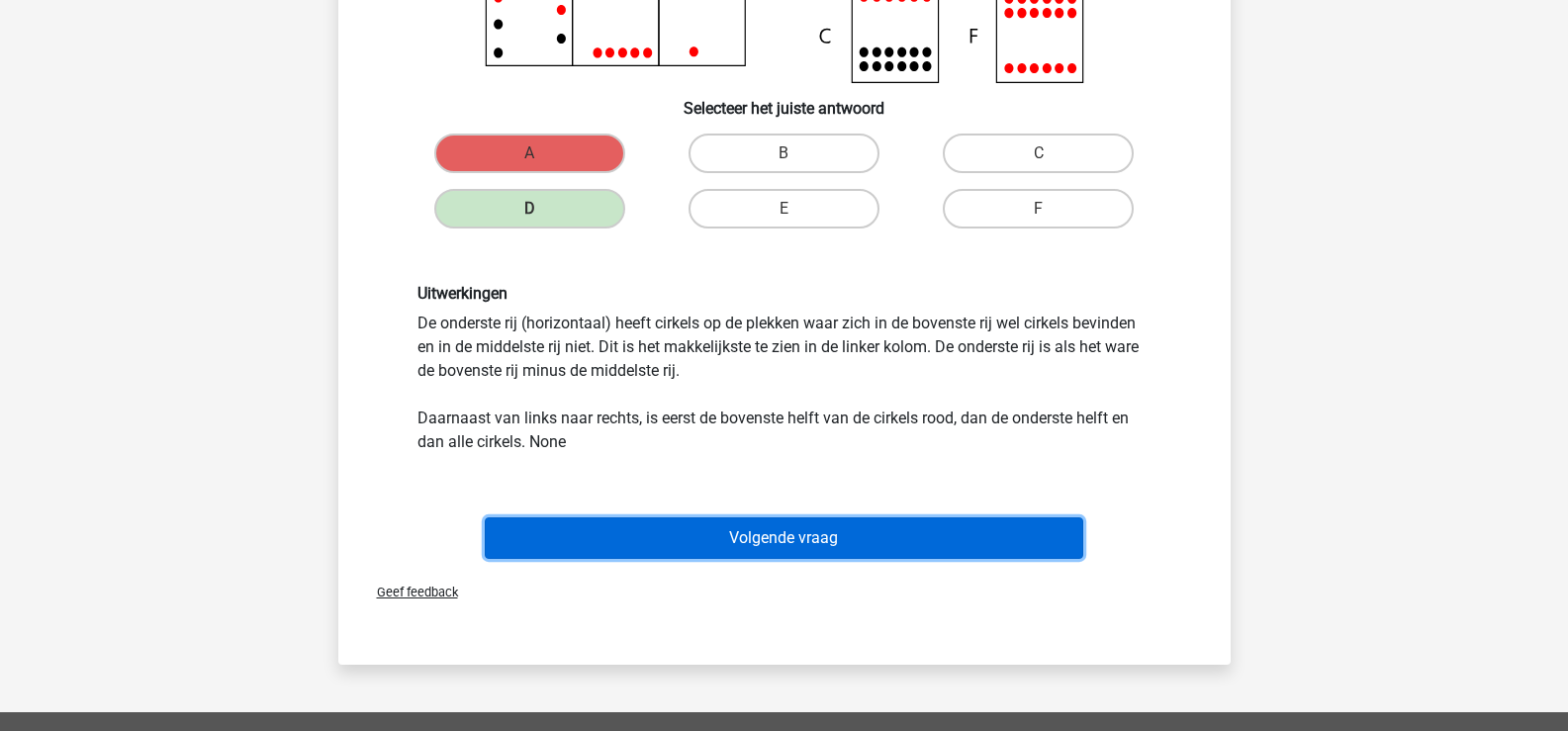
click at [800, 527] on button "Volgende vraag" at bounding box center [784, 538] width 598 height 42
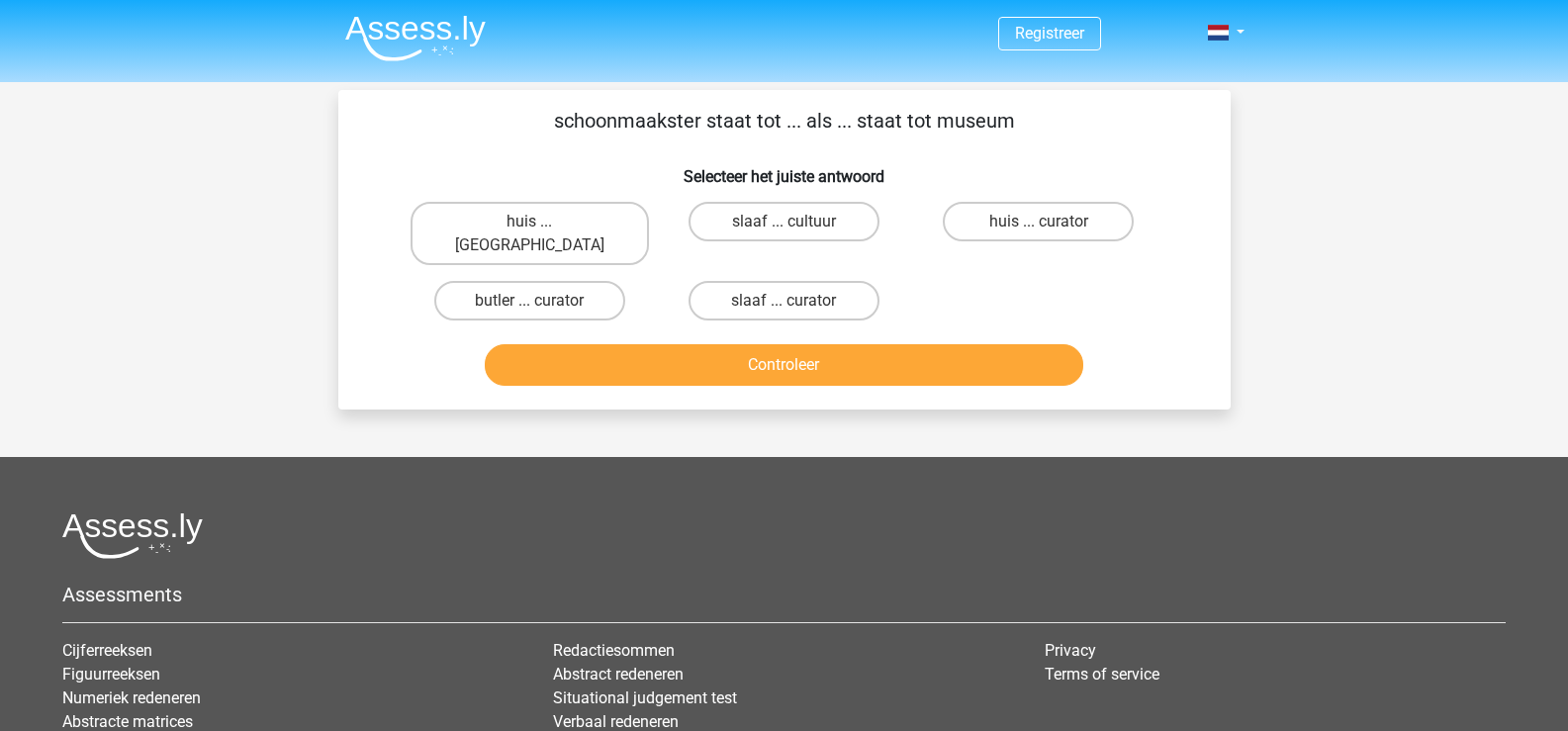
scroll to position [0, 0]
click at [536, 223] on input "huis ... [GEOGRAPHIC_DATA]" at bounding box center [535, 229] width 13 height 13
radio input "true"
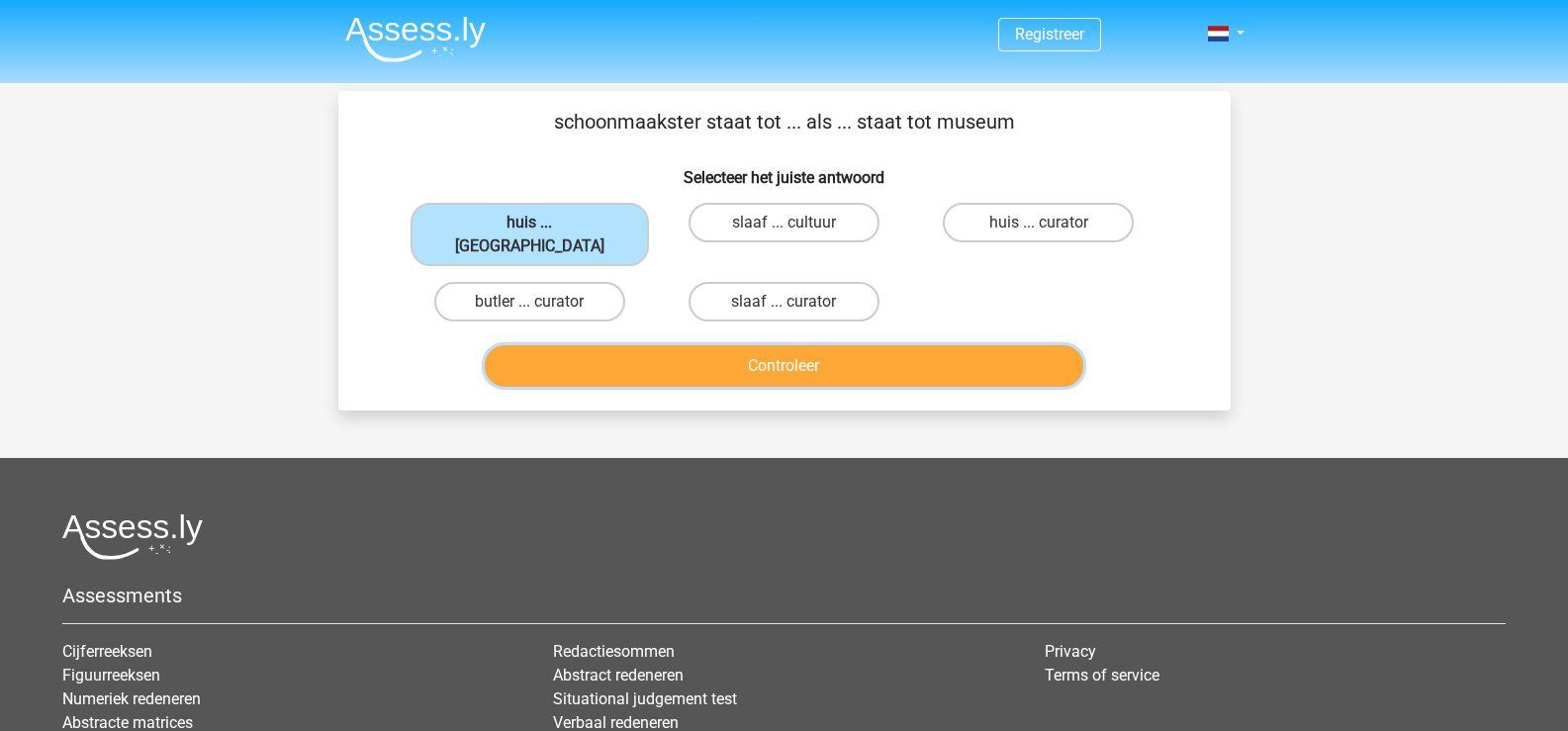
click at [764, 345] on button "Controleer" at bounding box center [784, 366] width 598 height 42
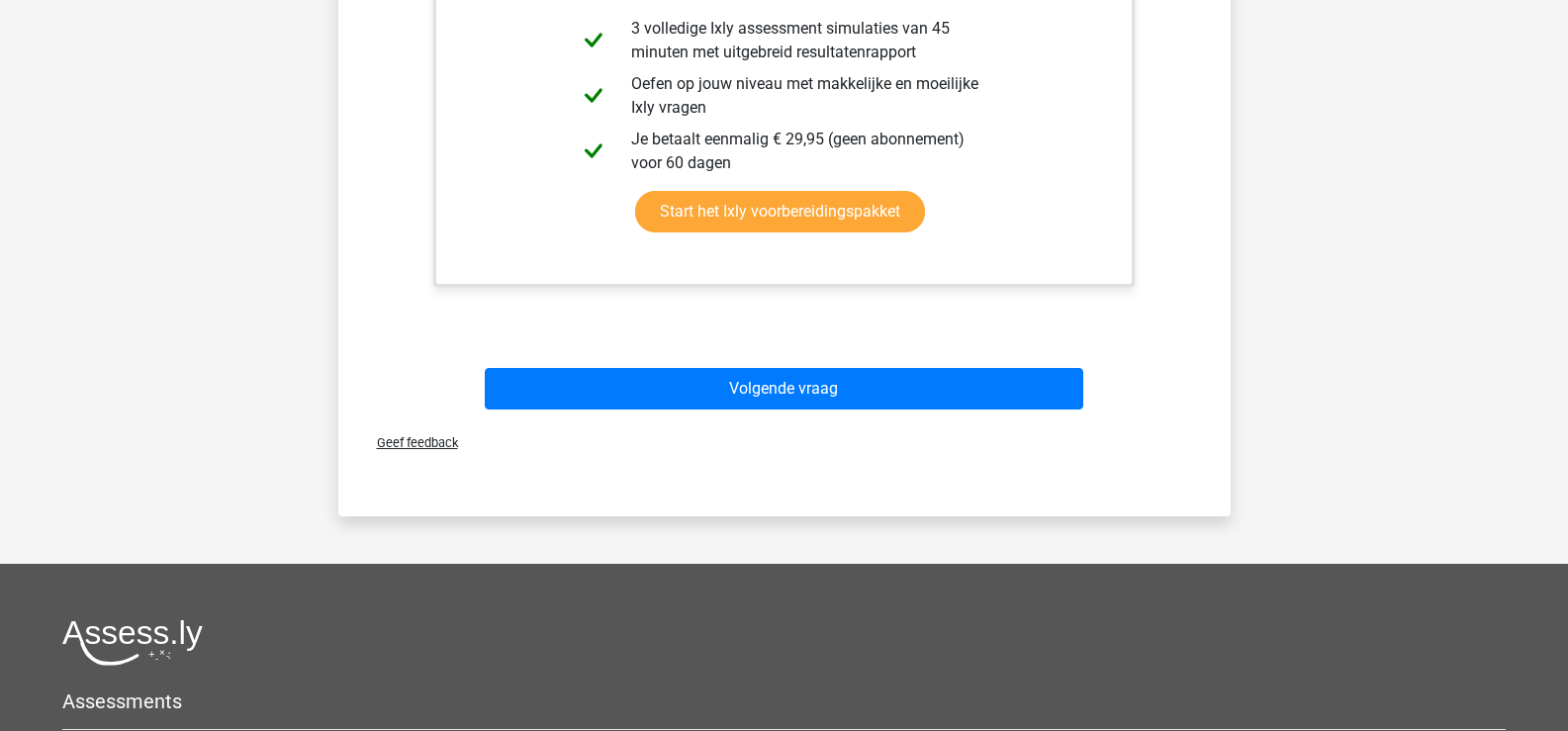
scroll to position [593, 0]
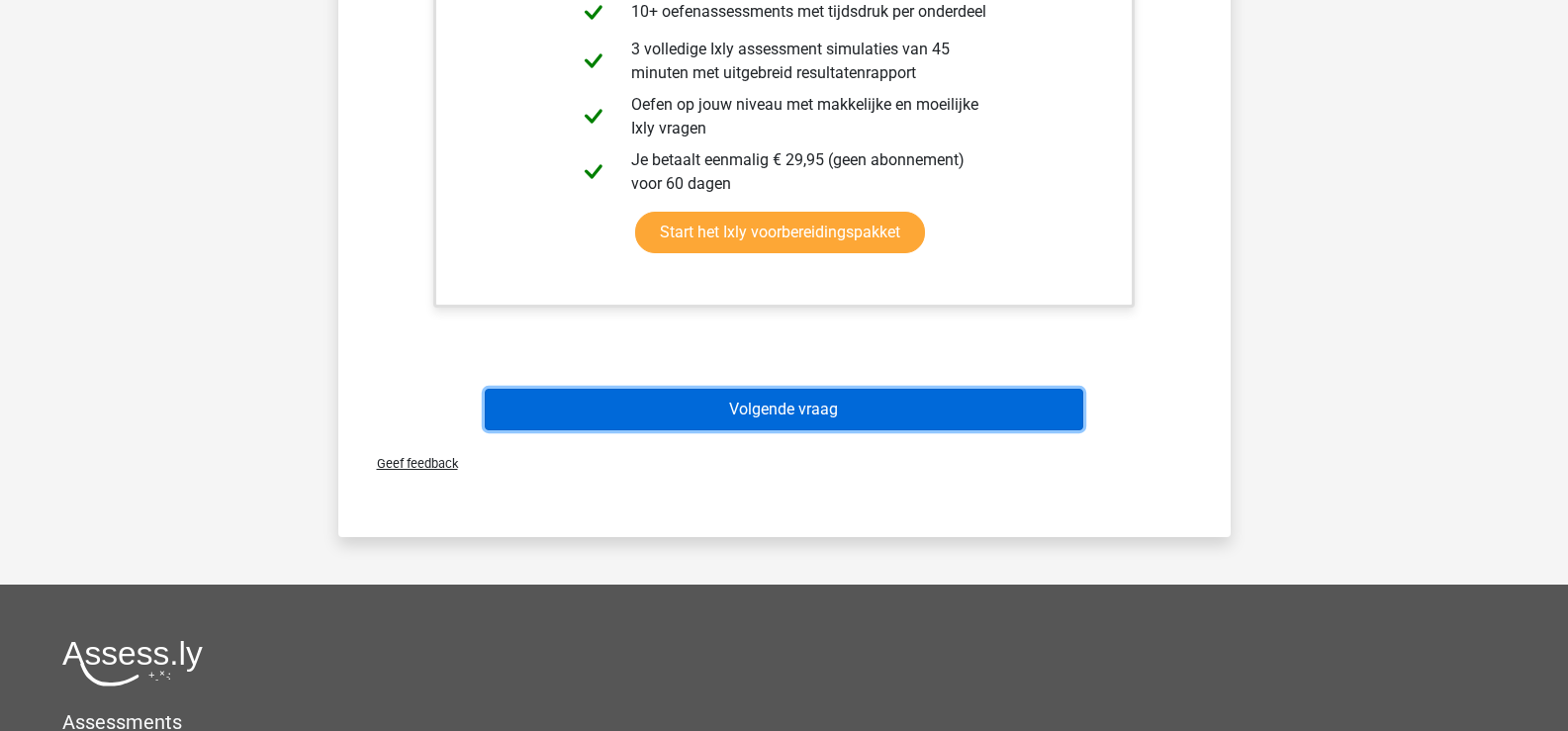
click at [817, 388] on button "Volgende vraag" at bounding box center [784, 409] width 598 height 42
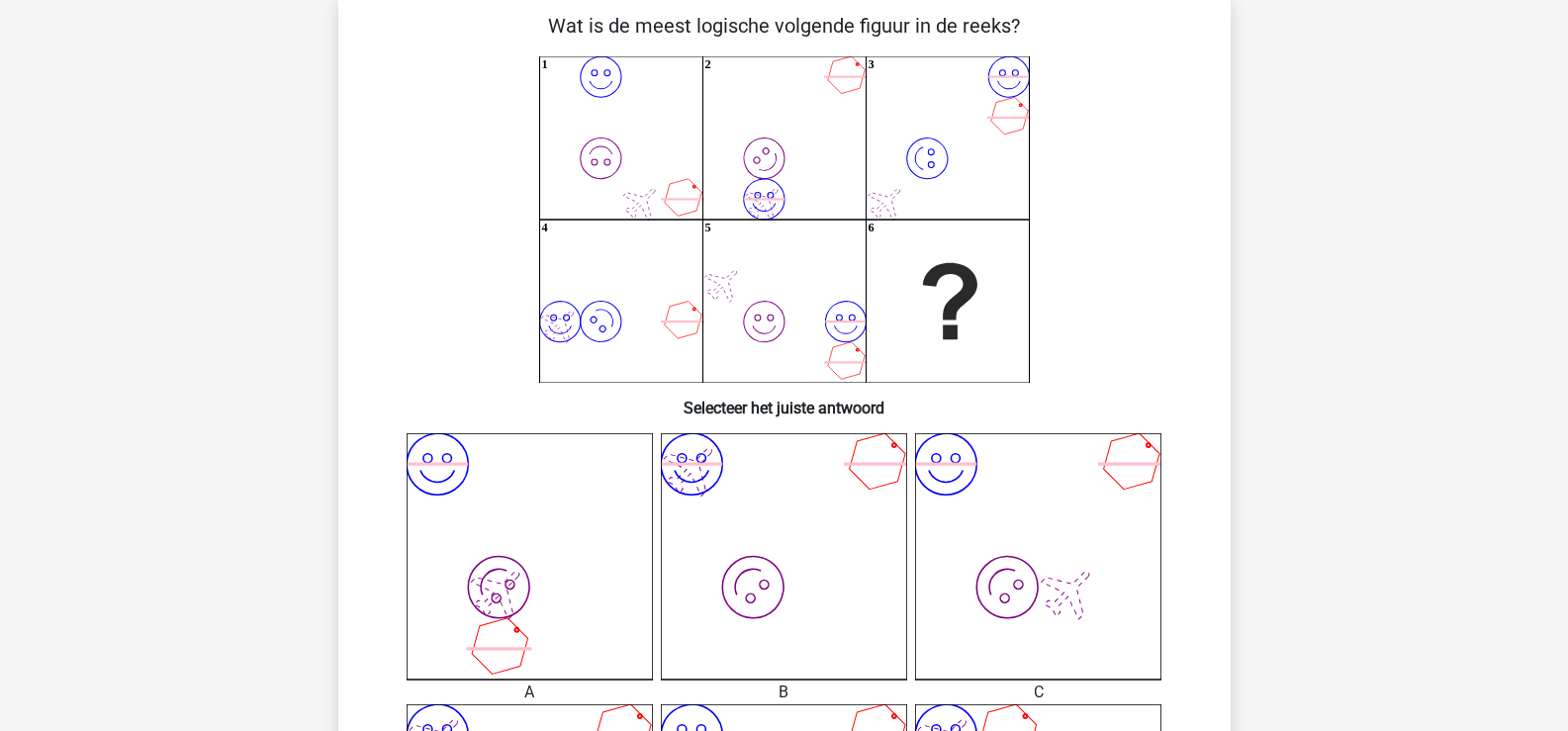
scroll to position [91, 0]
